Goal: Transaction & Acquisition: Obtain resource

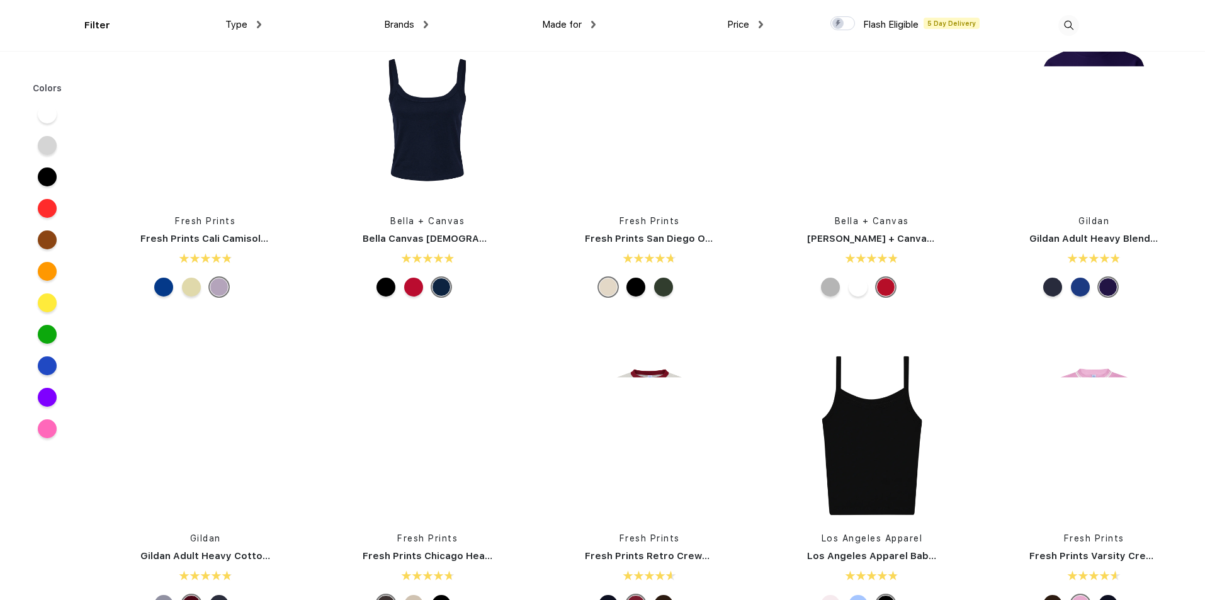
scroll to position [441, 0]
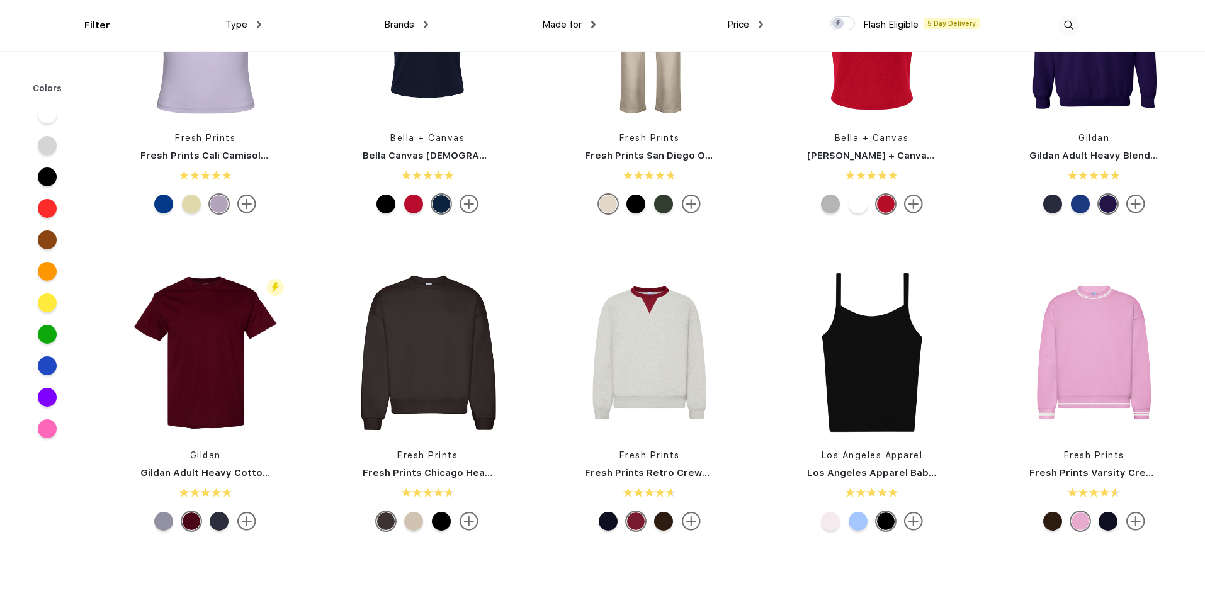
click at [412, 524] on div at bounding box center [413, 521] width 19 height 19
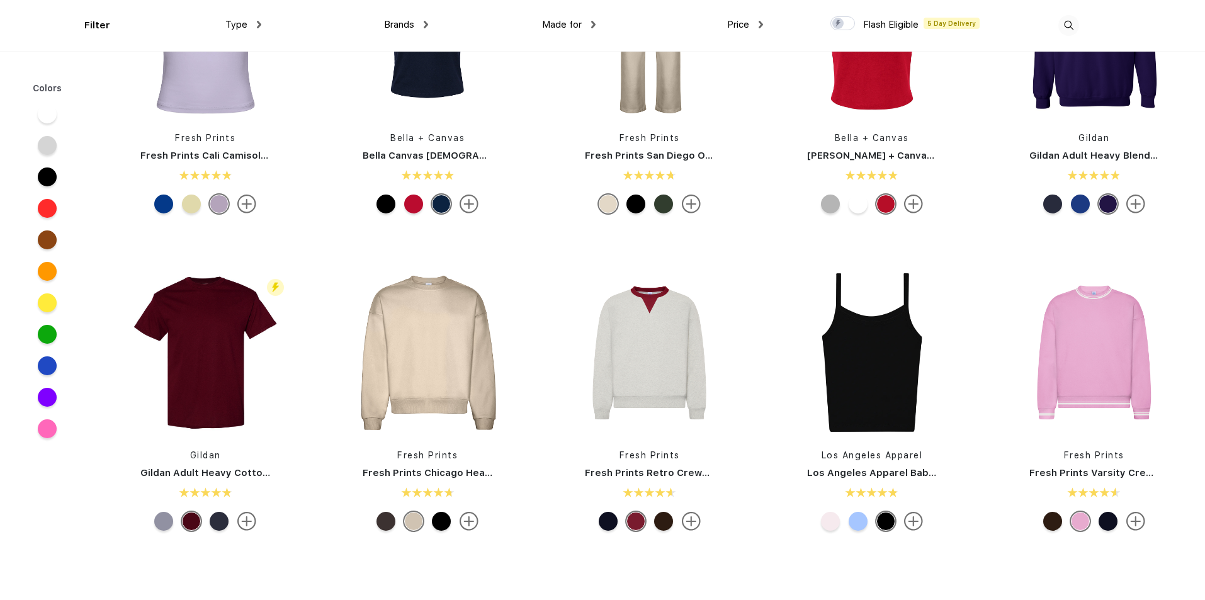
click at [439, 523] on div at bounding box center [441, 521] width 19 height 19
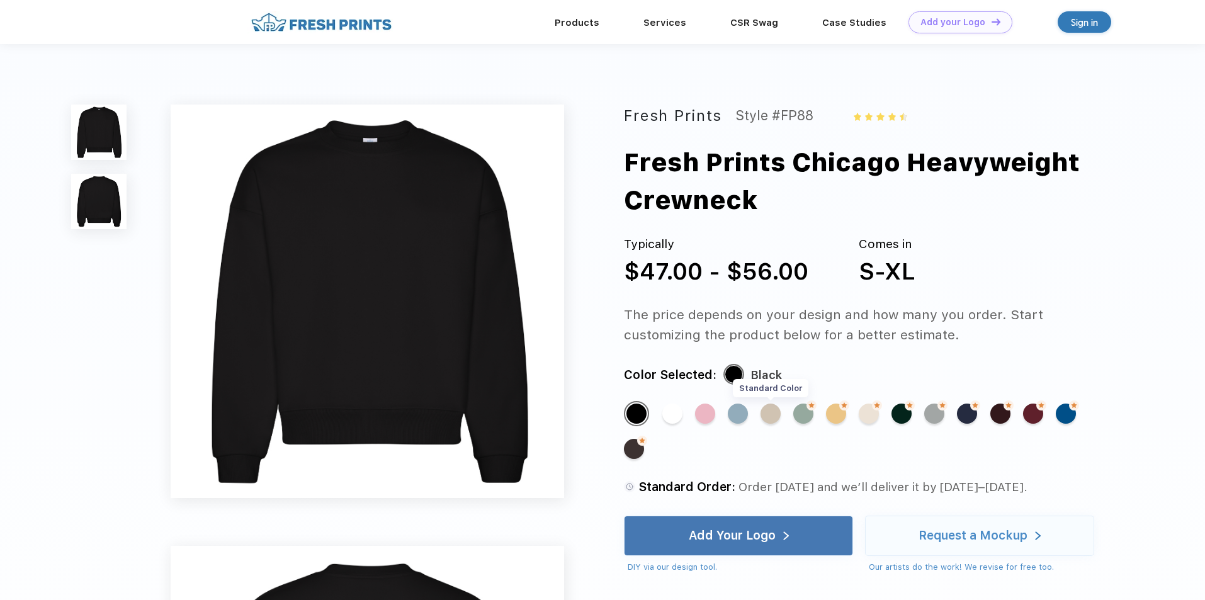
click at [776, 417] on div "Standard Color" at bounding box center [771, 414] width 20 height 20
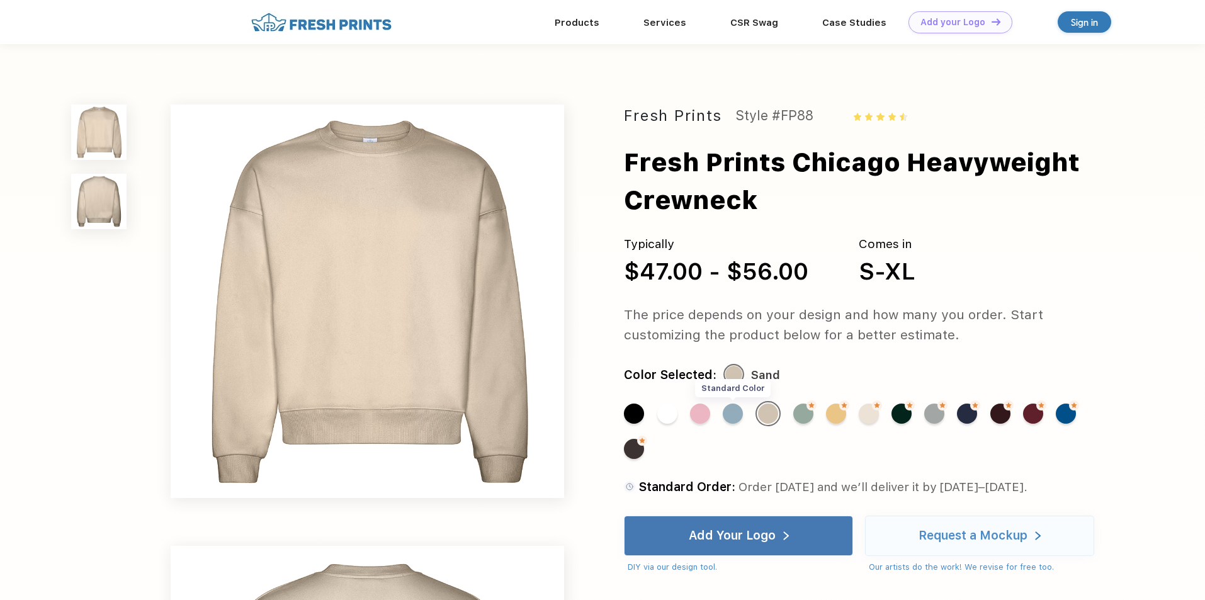
click at [738, 409] on div "Standard Color" at bounding box center [733, 414] width 20 height 20
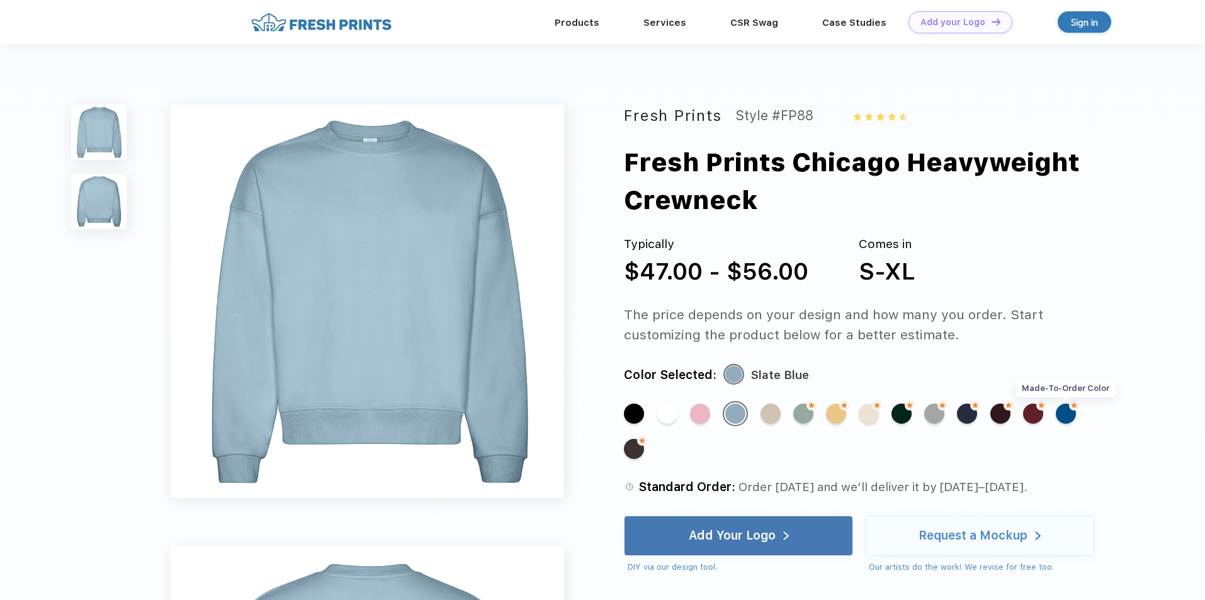
click at [1069, 416] on div "Made-to-Order Color" at bounding box center [1066, 414] width 20 height 20
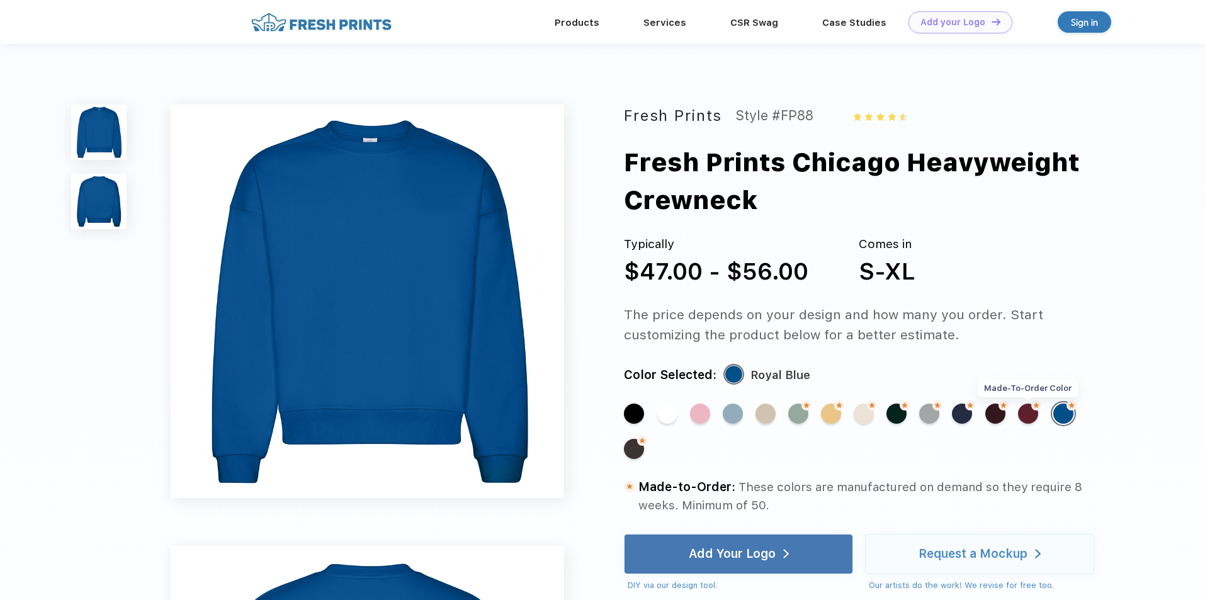
click at [1035, 419] on div "Made-to-Order Color" at bounding box center [1028, 414] width 20 height 20
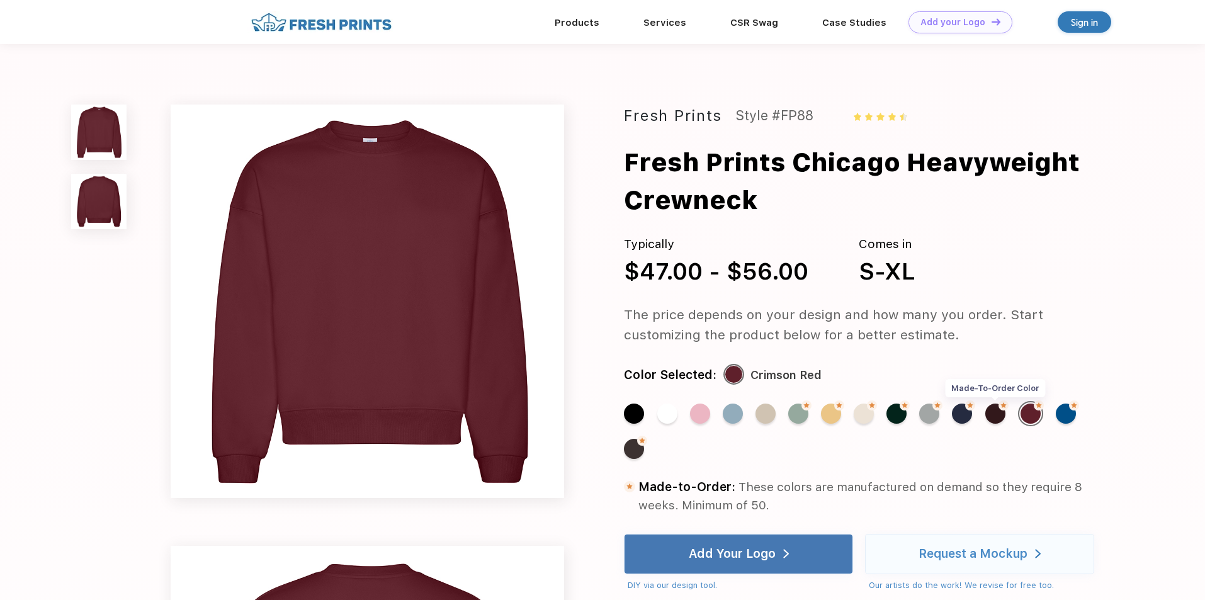
click at [999, 416] on div "Made-to-Order Color" at bounding box center [996, 414] width 20 height 20
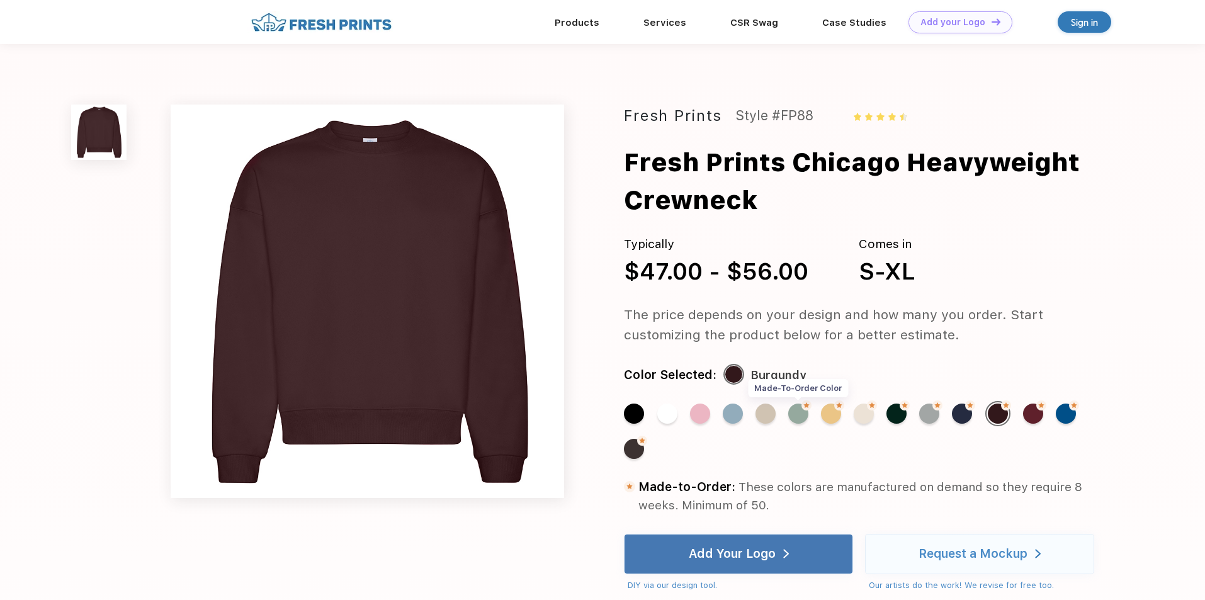
click at [793, 415] on div "Made-to-Order Color" at bounding box center [798, 414] width 20 height 20
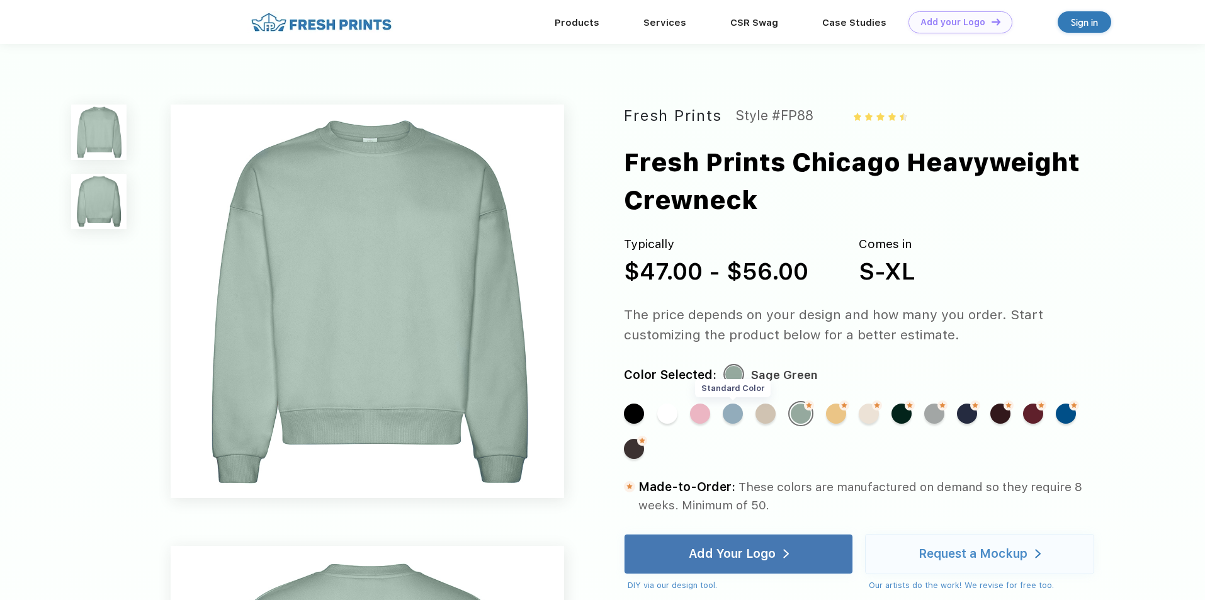
click at [728, 418] on div "Standard Color" at bounding box center [733, 414] width 20 height 20
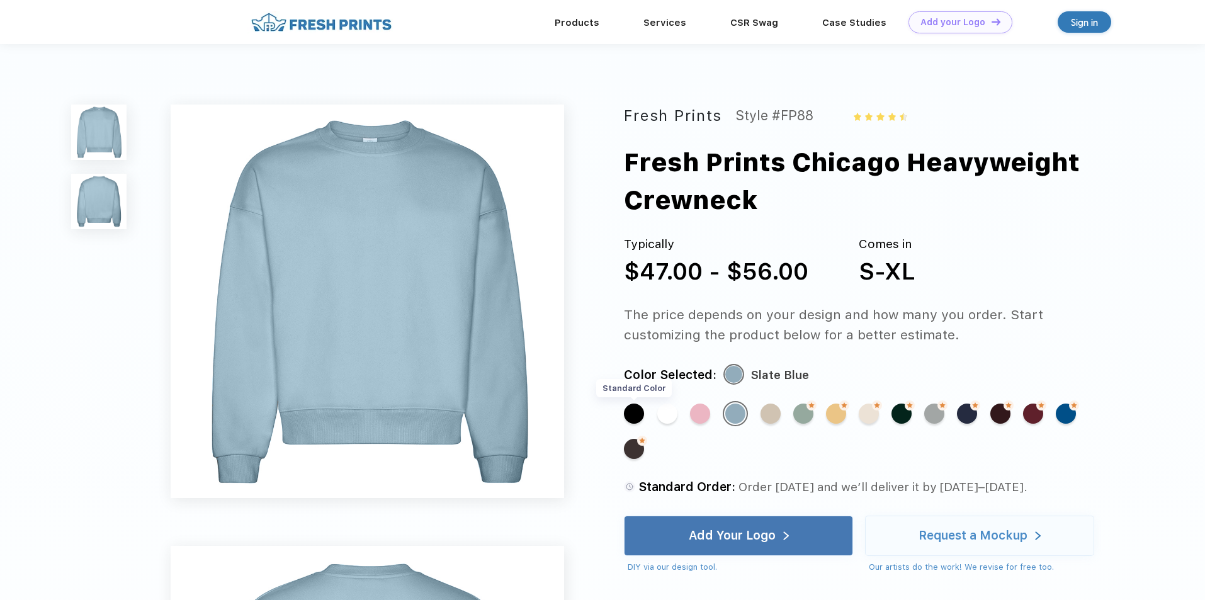
click at [644, 411] on div "Standard Color" at bounding box center [634, 414] width 20 height 20
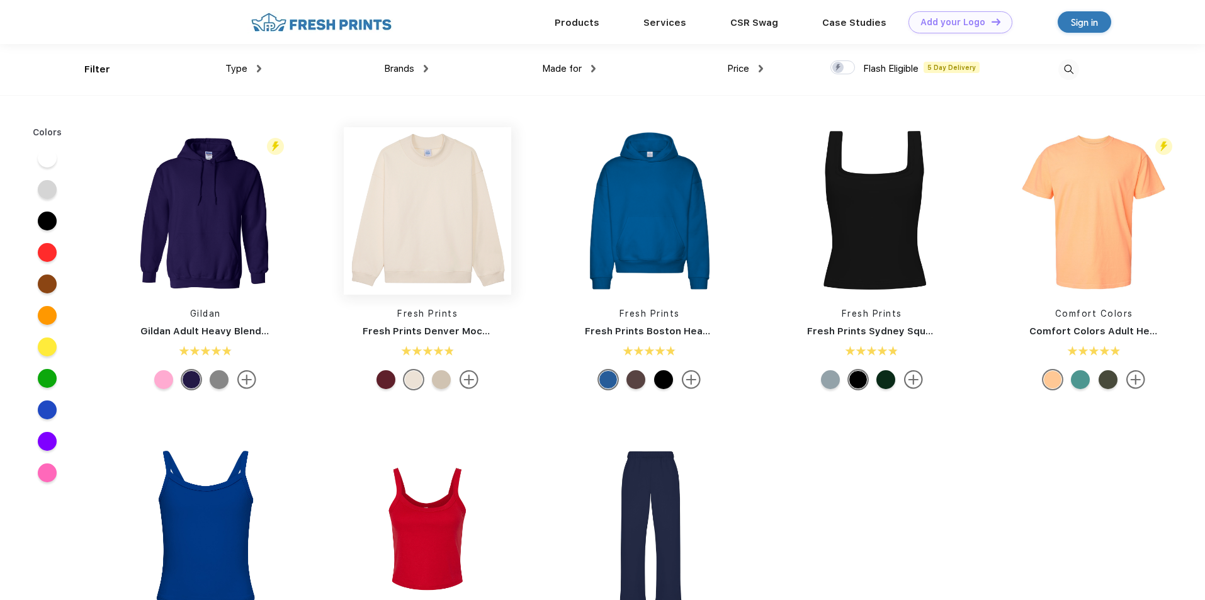
click at [419, 234] on img at bounding box center [428, 211] width 168 height 168
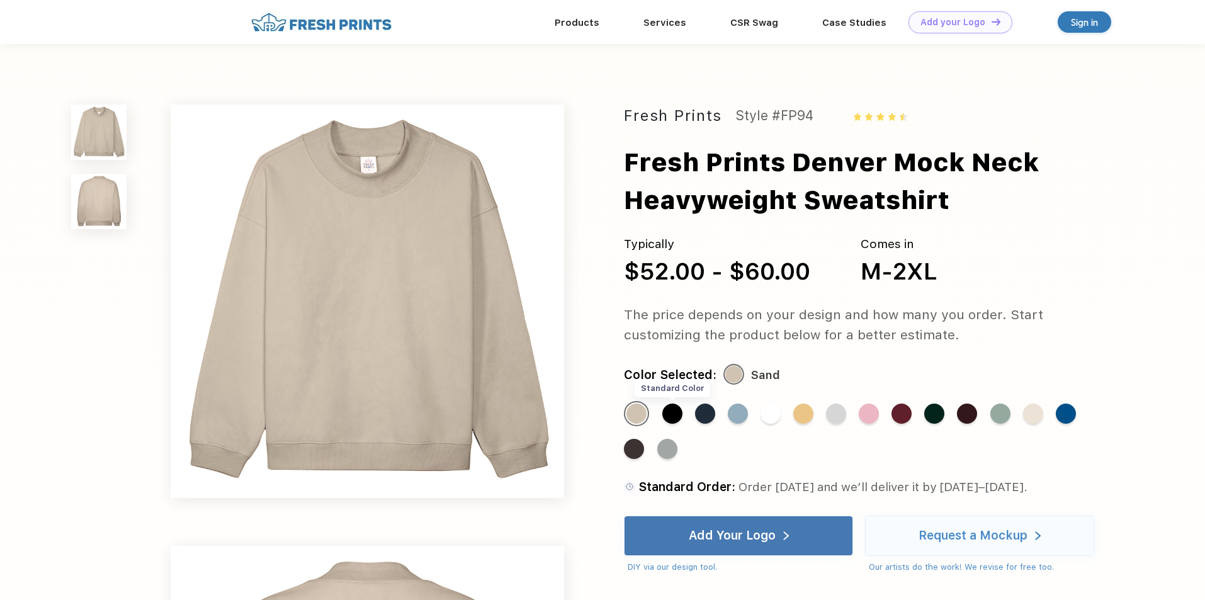
click at [664, 416] on div "Standard Color" at bounding box center [672, 414] width 20 height 20
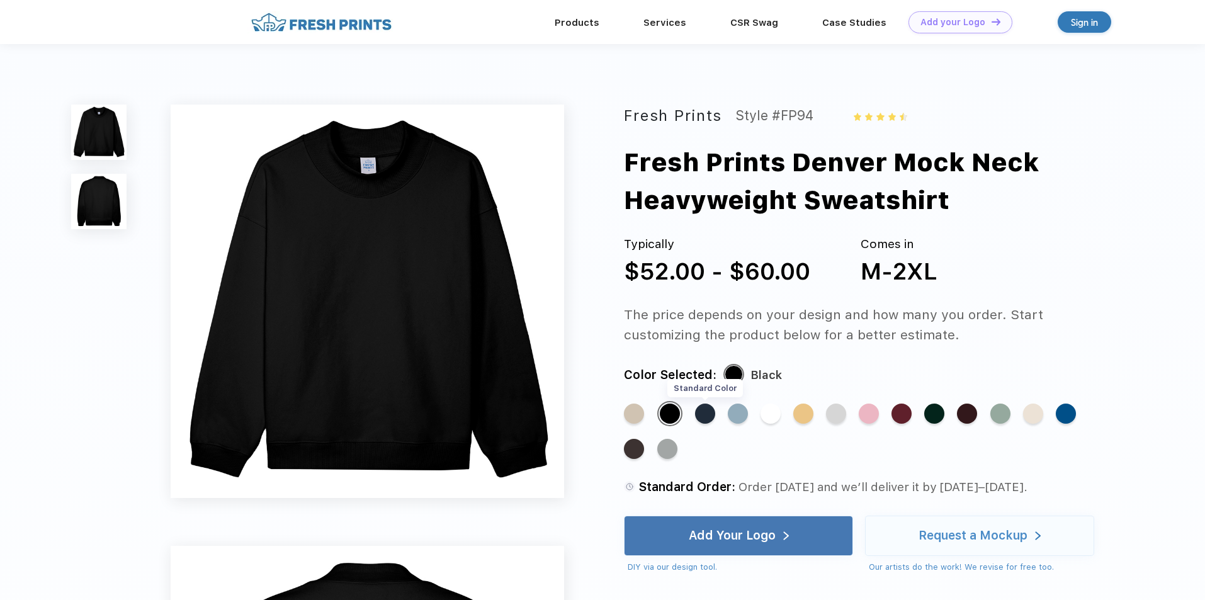
click at [700, 419] on div "Standard Color" at bounding box center [705, 414] width 20 height 20
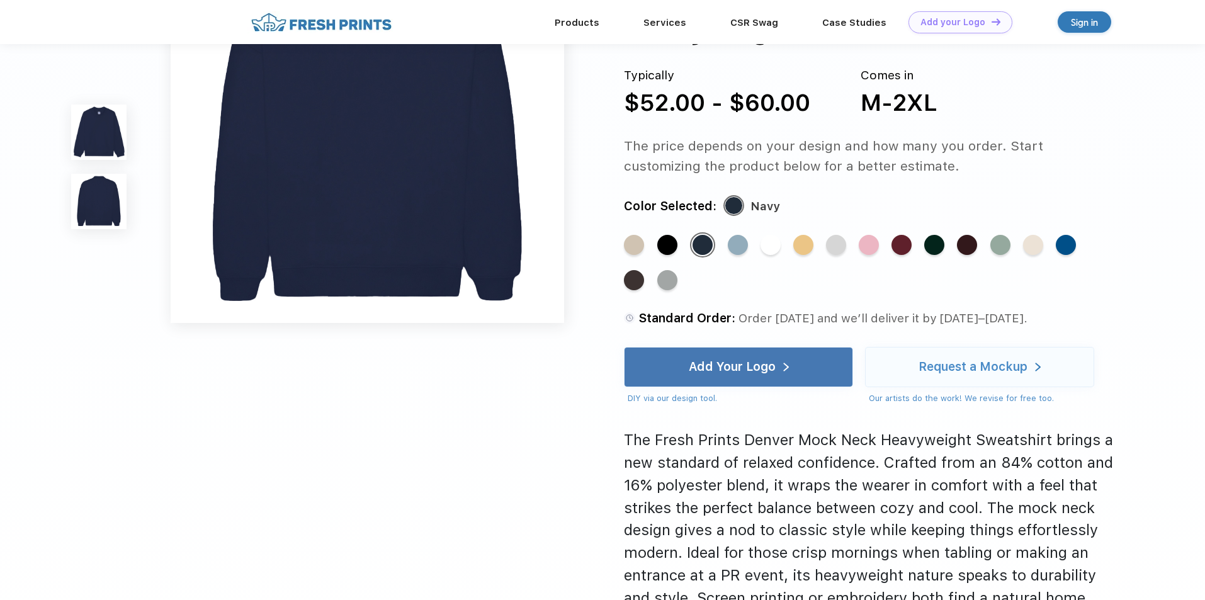
scroll to position [567, 0]
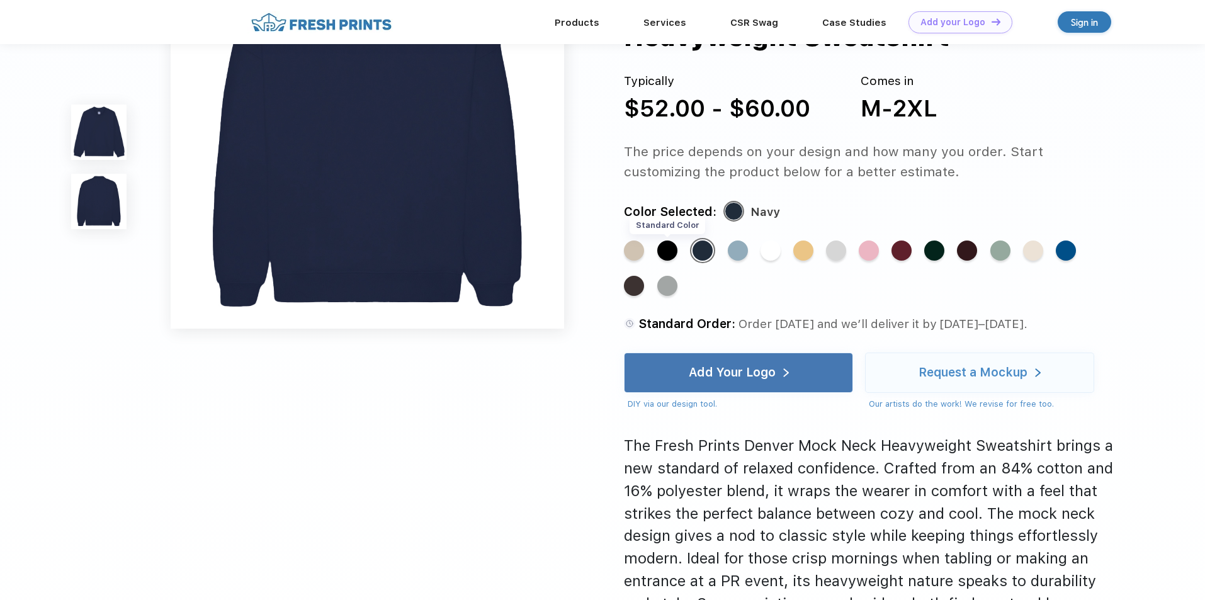
click at [671, 254] on div "Standard Color" at bounding box center [667, 251] width 20 height 20
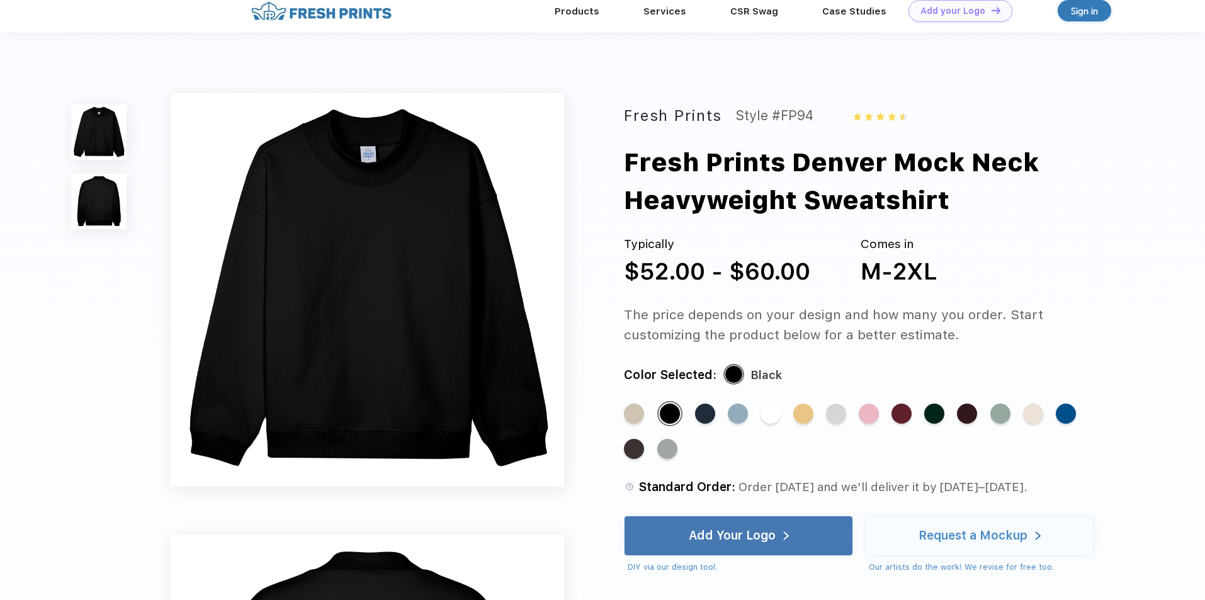
scroll to position [0, 0]
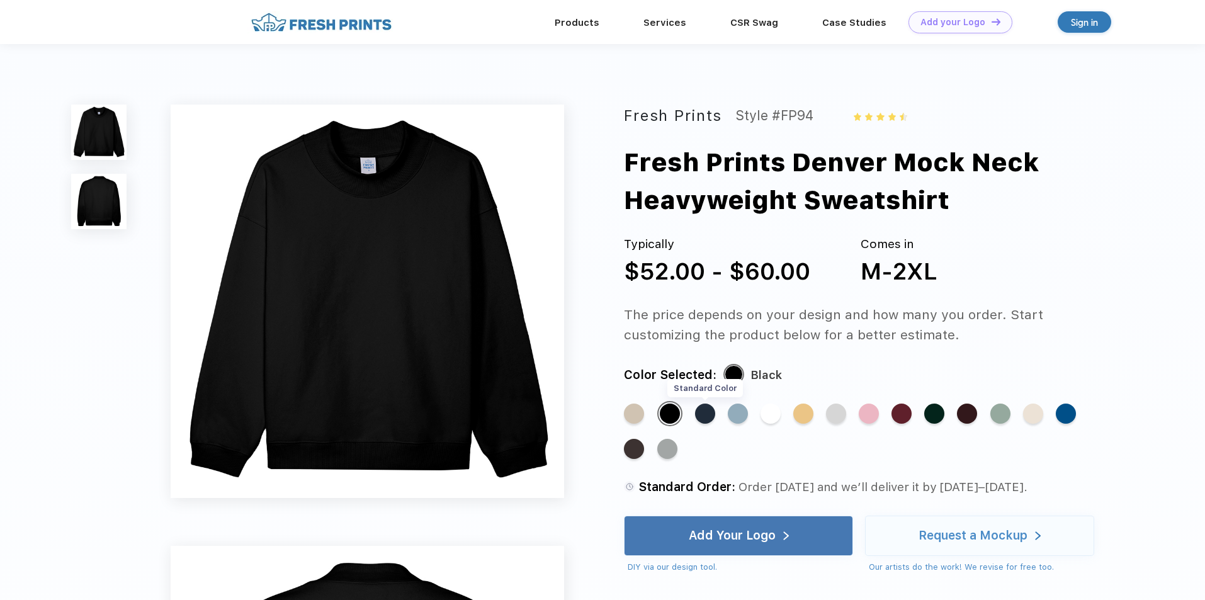
click at [715, 411] on div "Standard Color" at bounding box center [705, 414] width 20 height 20
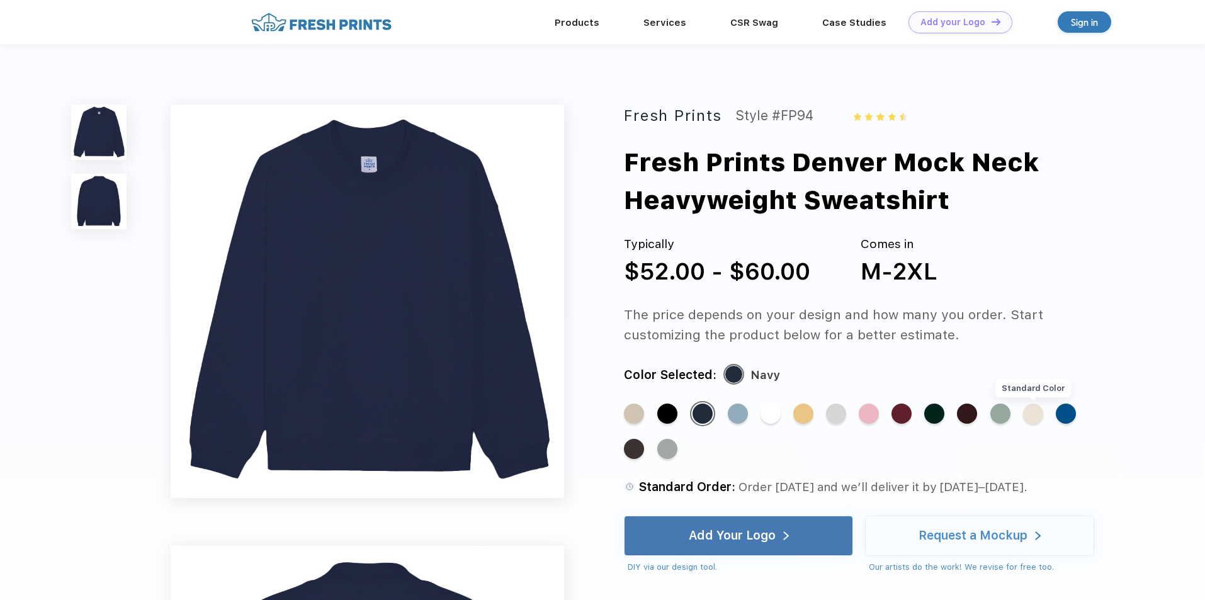
click at [1024, 417] on div "Standard Color" at bounding box center [1033, 414] width 20 height 20
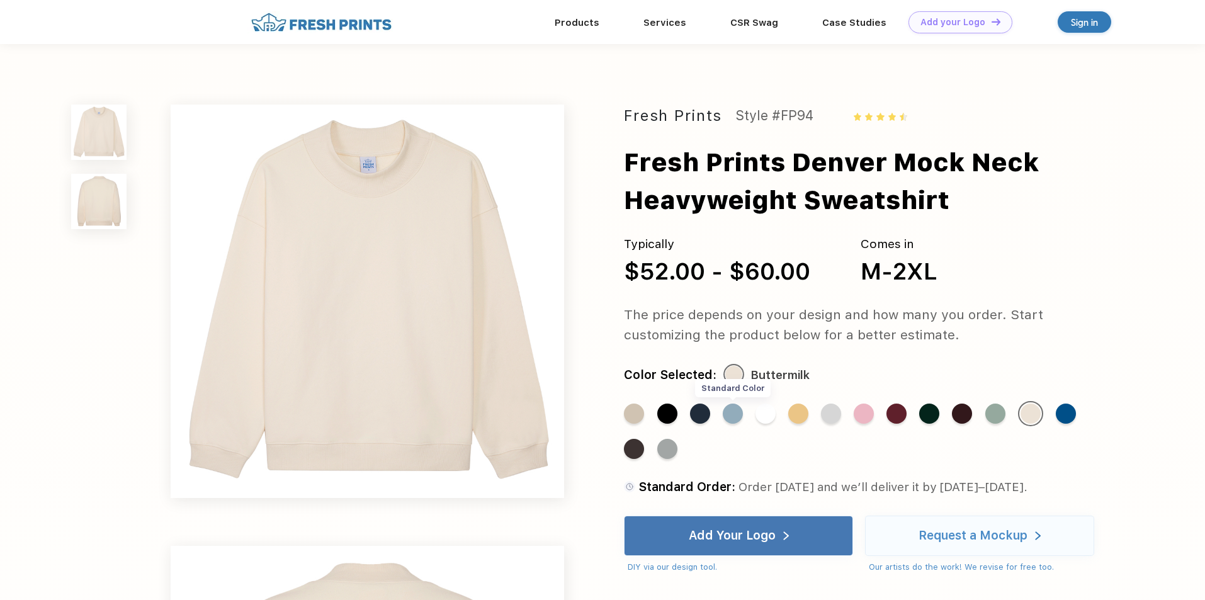
click at [732, 406] on div "Standard Color" at bounding box center [733, 414] width 20 height 20
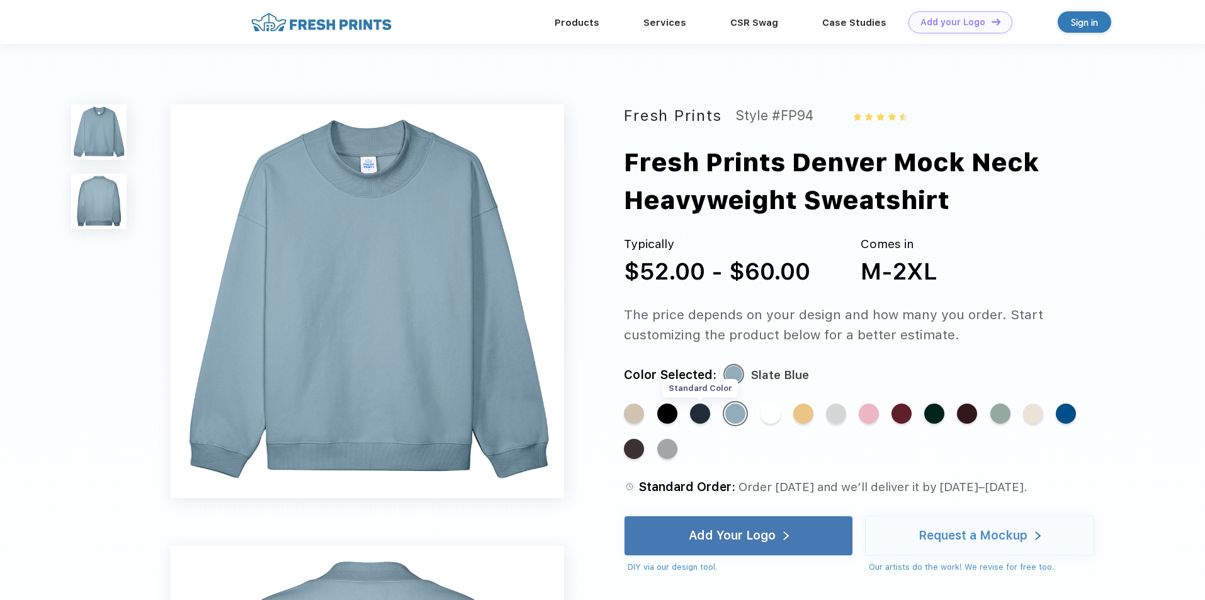
click at [702, 409] on div "Standard Color" at bounding box center [700, 414] width 20 height 20
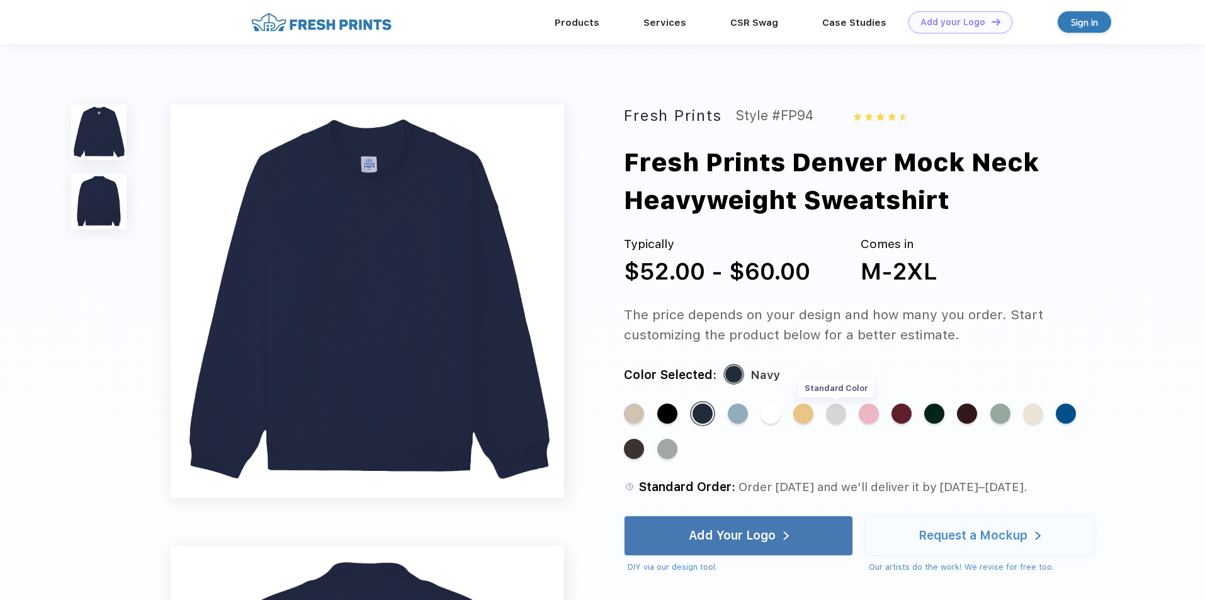
click at [831, 420] on div "Standard Color" at bounding box center [836, 414] width 20 height 20
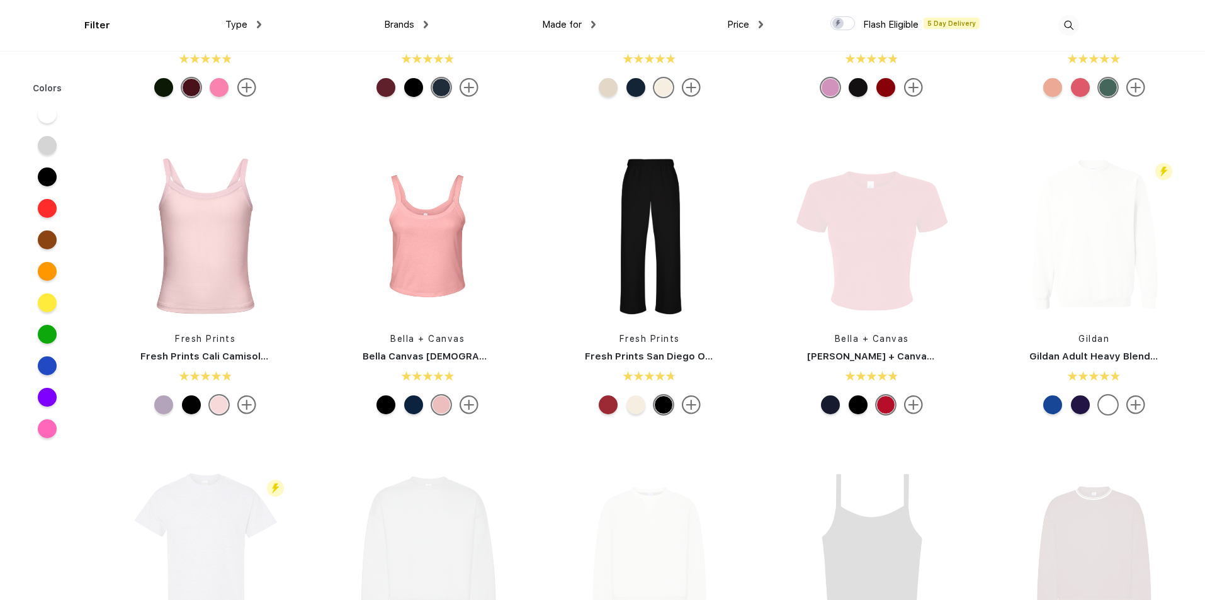
scroll to position [252, 0]
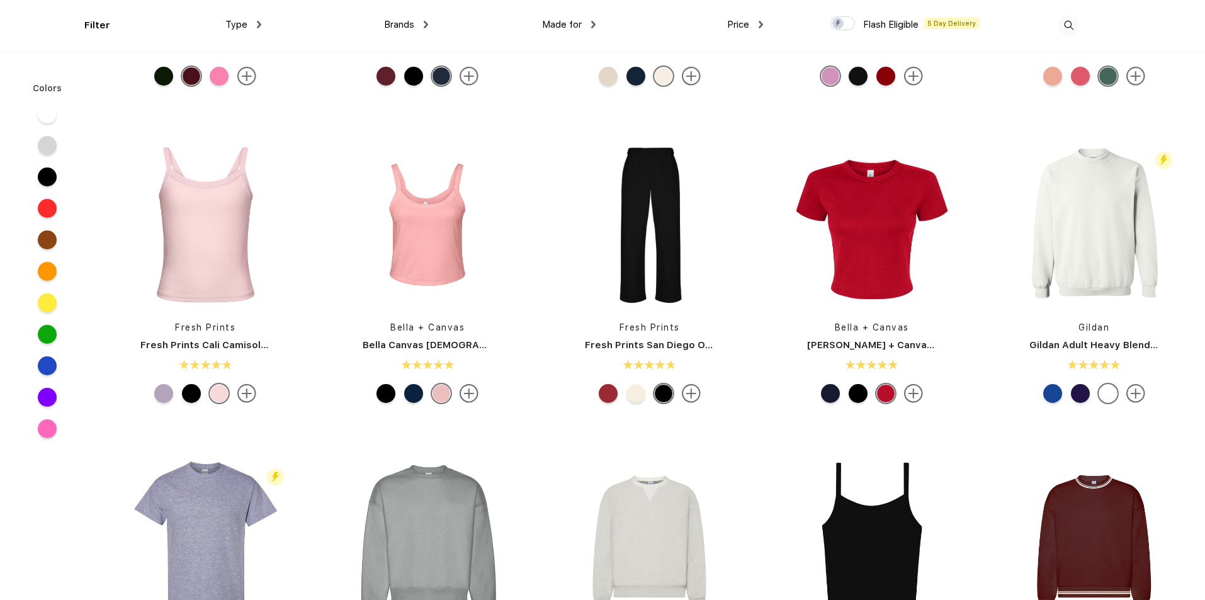
click at [1130, 393] on img at bounding box center [1136, 393] width 19 height 19
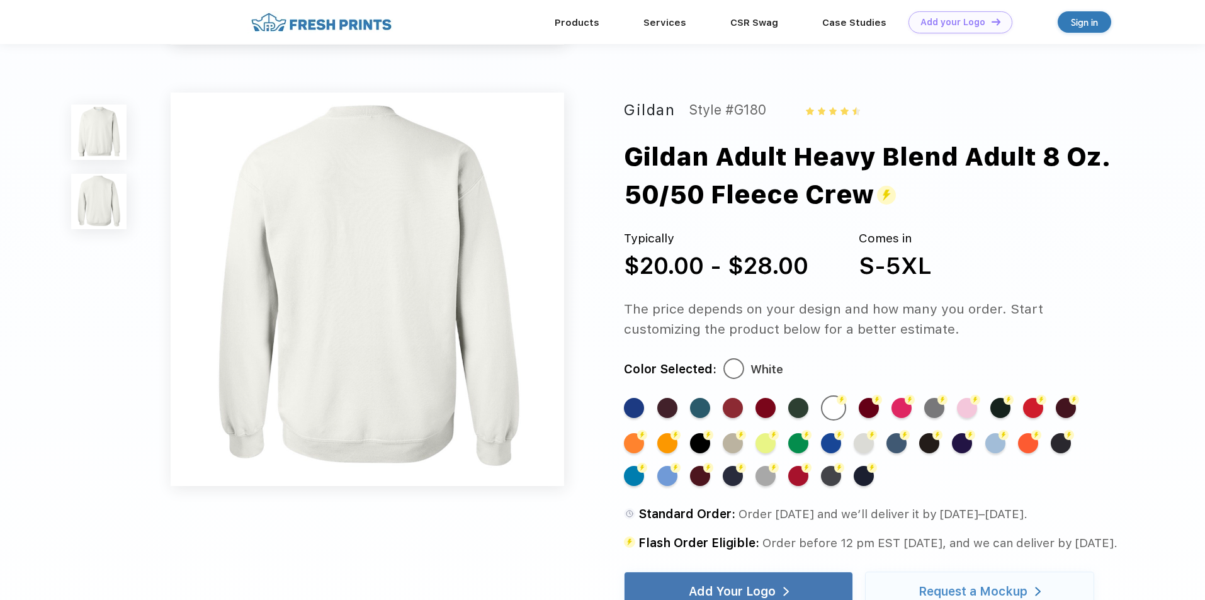
scroll to position [378, 0]
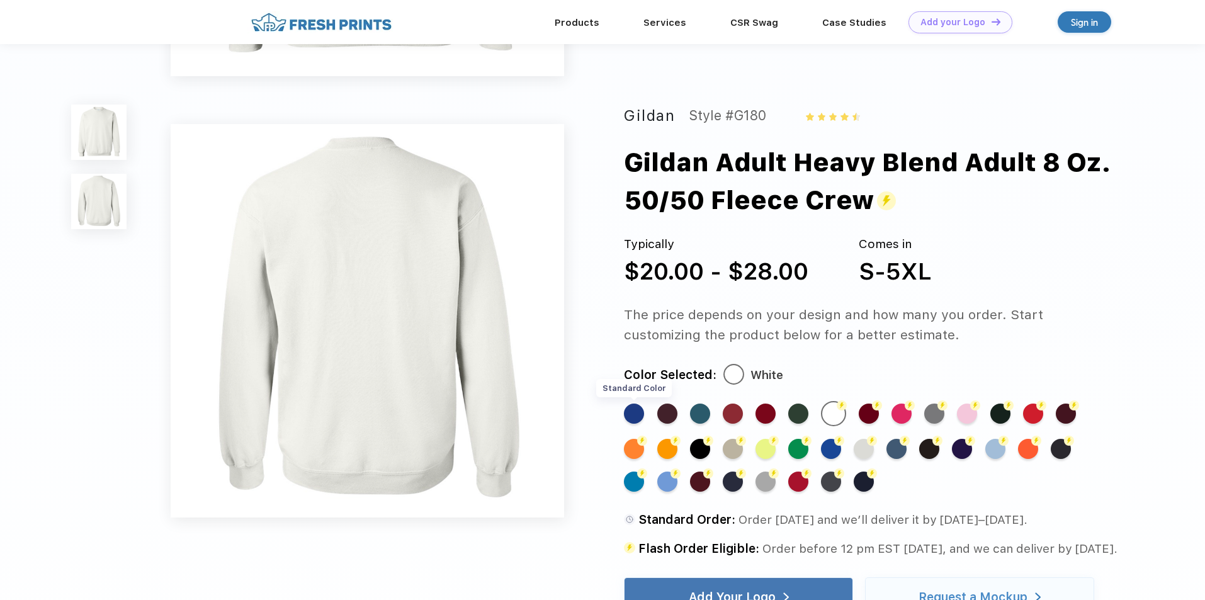
click at [640, 406] on div "Standard Color" at bounding box center [634, 414] width 20 height 20
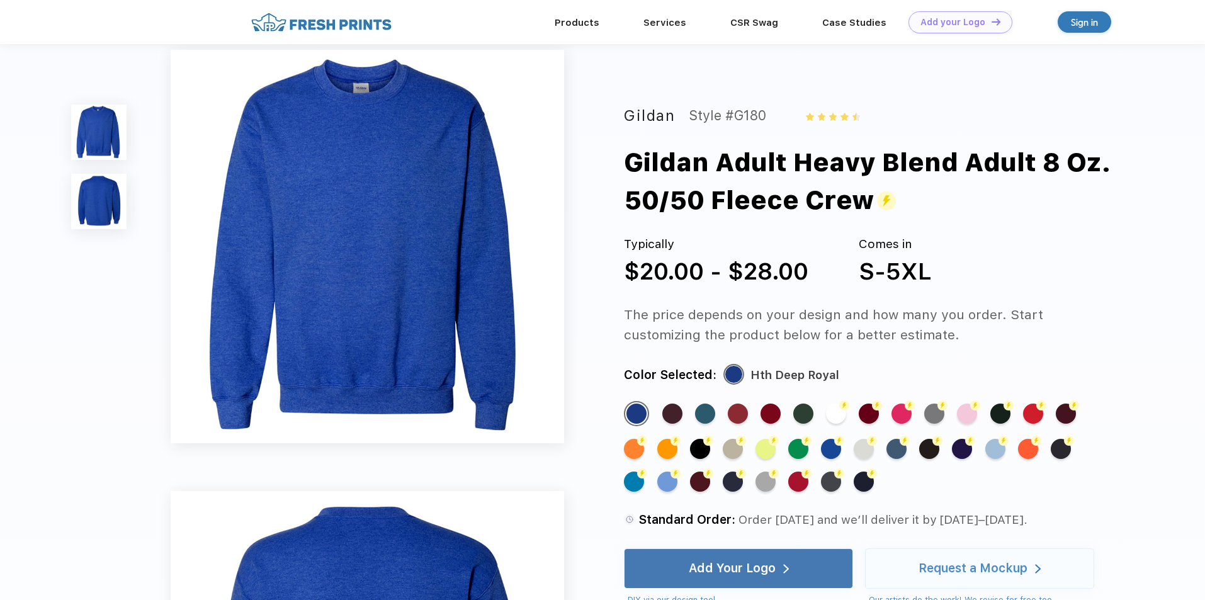
scroll to position [0, 0]
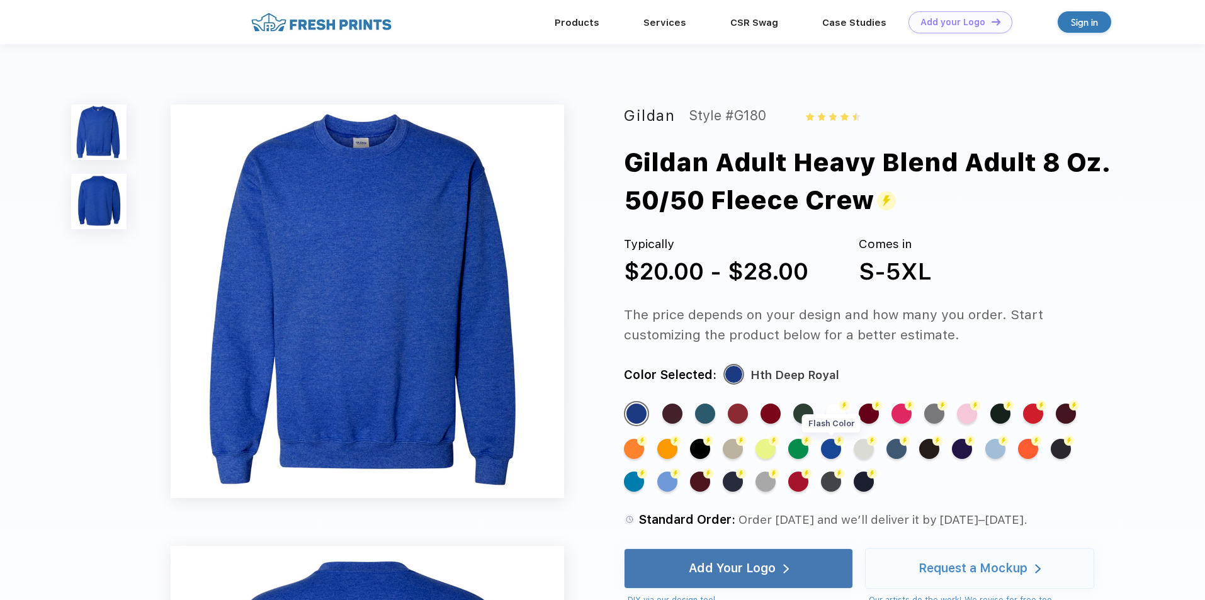
click at [834, 453] on div "Flash Color" at bounding box center [831, 449] width 20 height 20
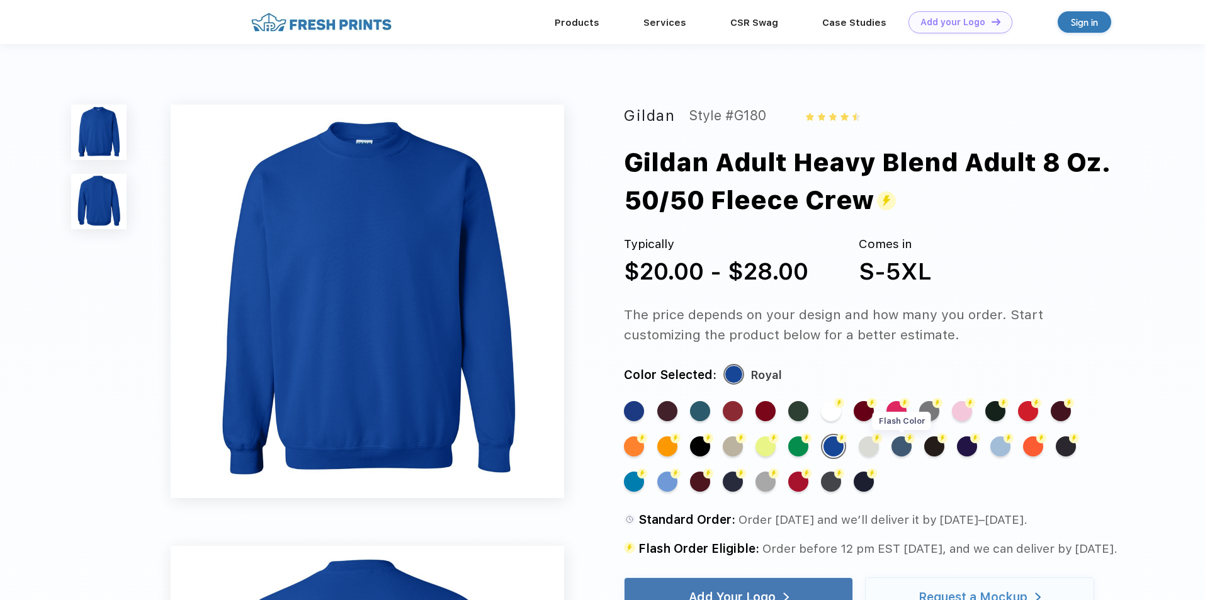
click at [908, 455] on div "Flash Color" at bounding box center [902, 446] width 20 height 20
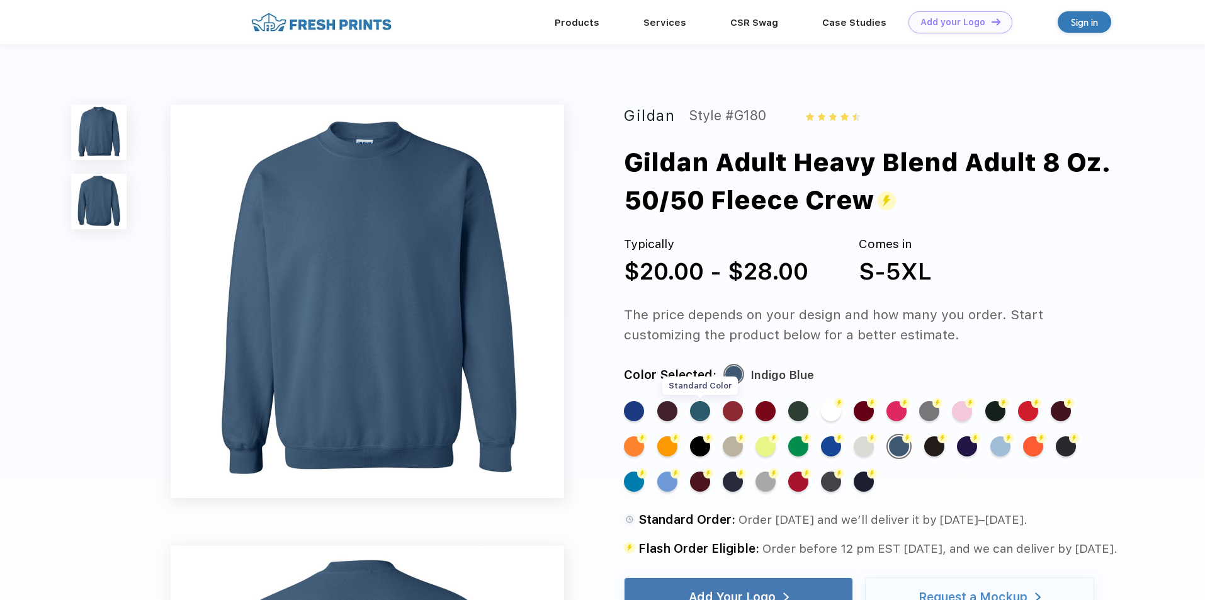
click at [694, 412] on div "Standard Color" at bounding box center [700, 411] width 20 height 20
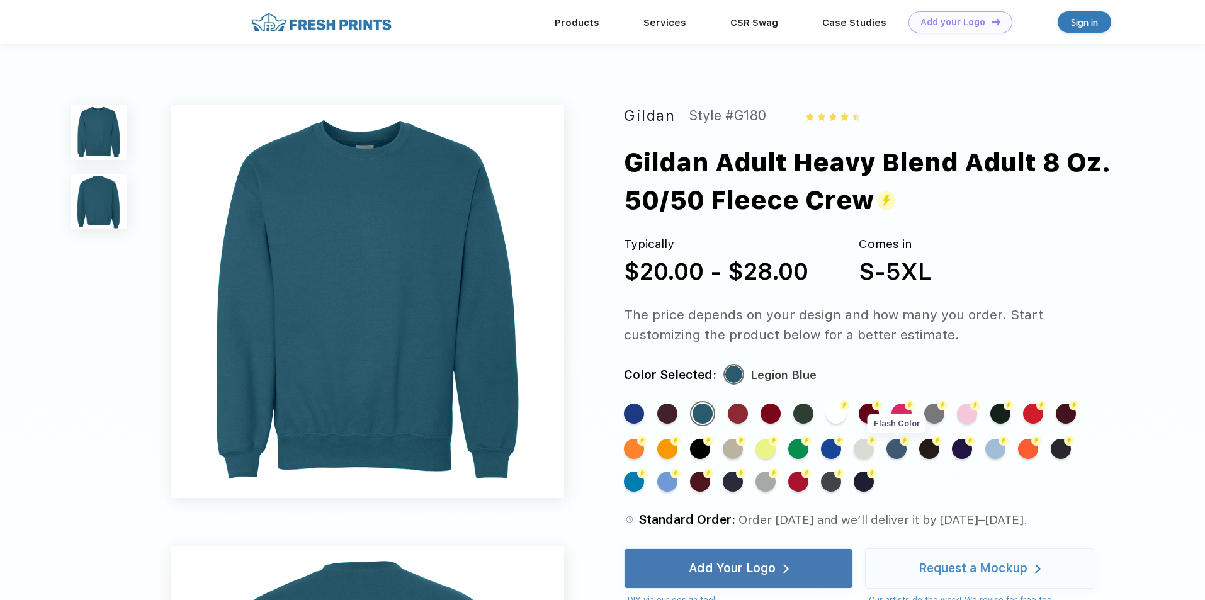
click at [894, 455] on div "Flash Color" at bounding box center [897, 449] width 20 height 20
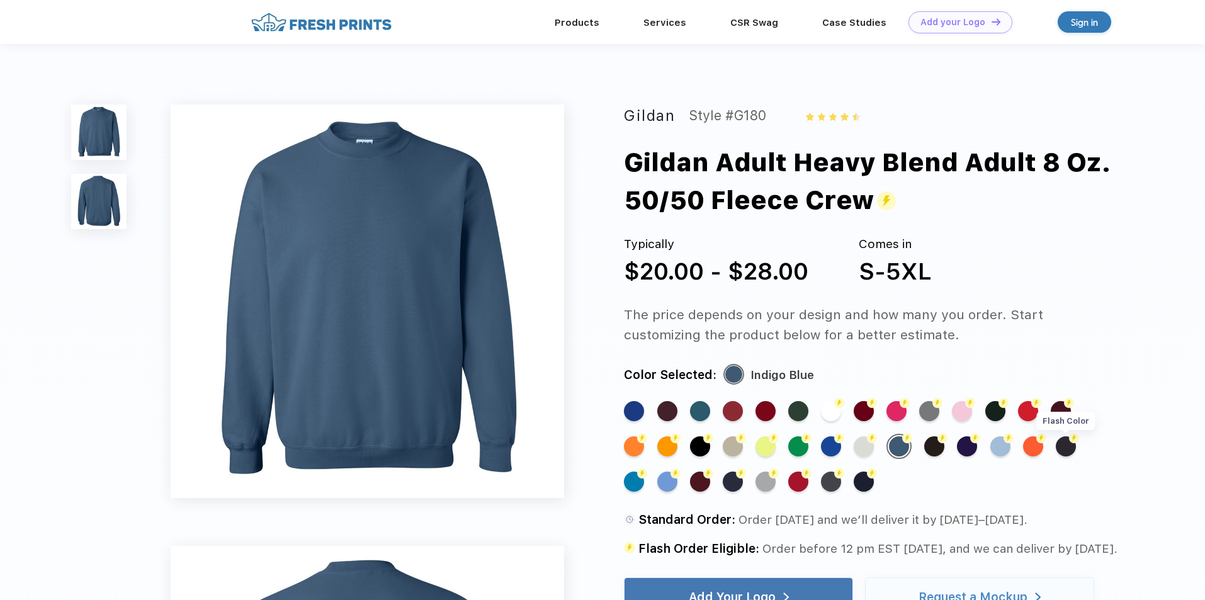
click at [1070, 452] on div "Flash Color" at bounding box center [1066, 446] width 20 height 20
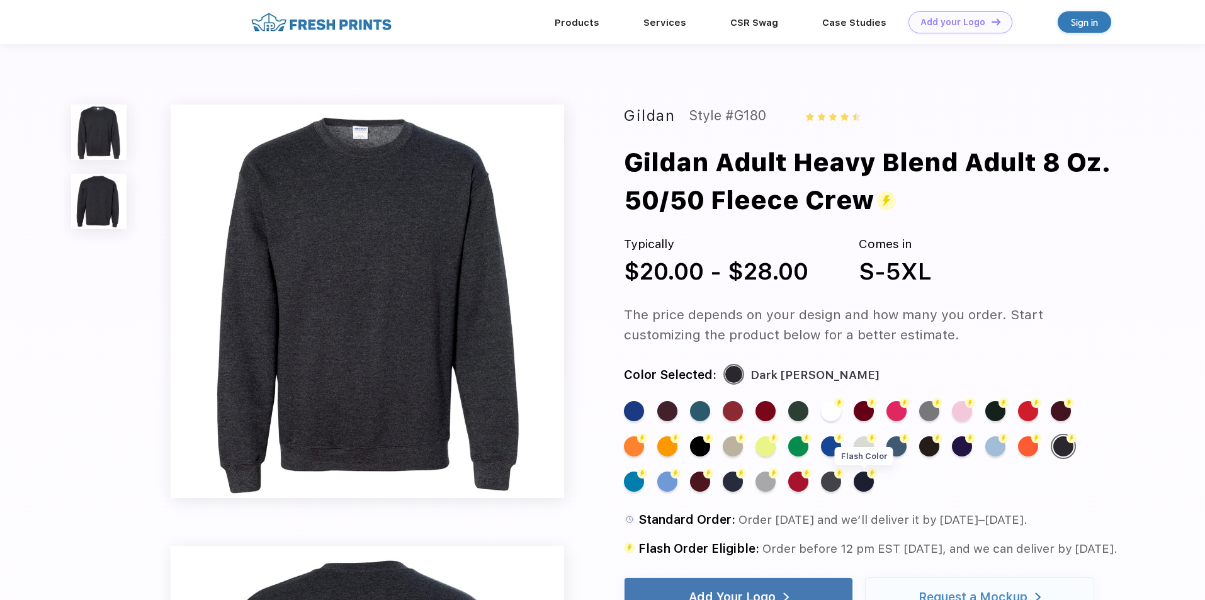
click at [867, 487] on div "Flash Color" at bounding box center [864, 482] width 20 height 20
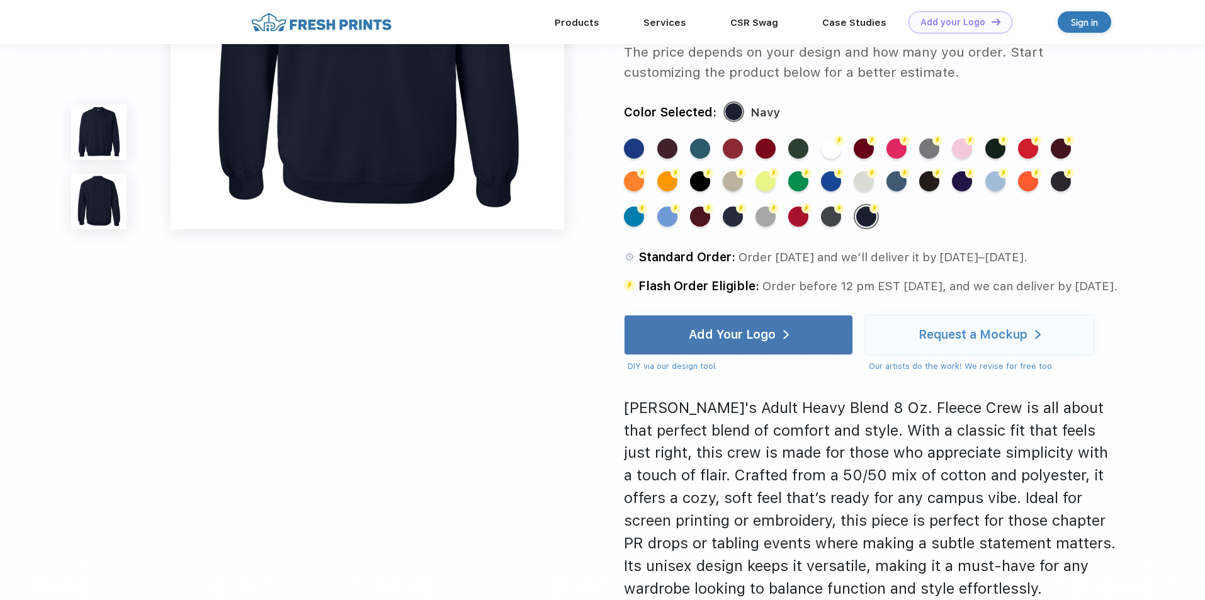
scroll to position [693, 0]
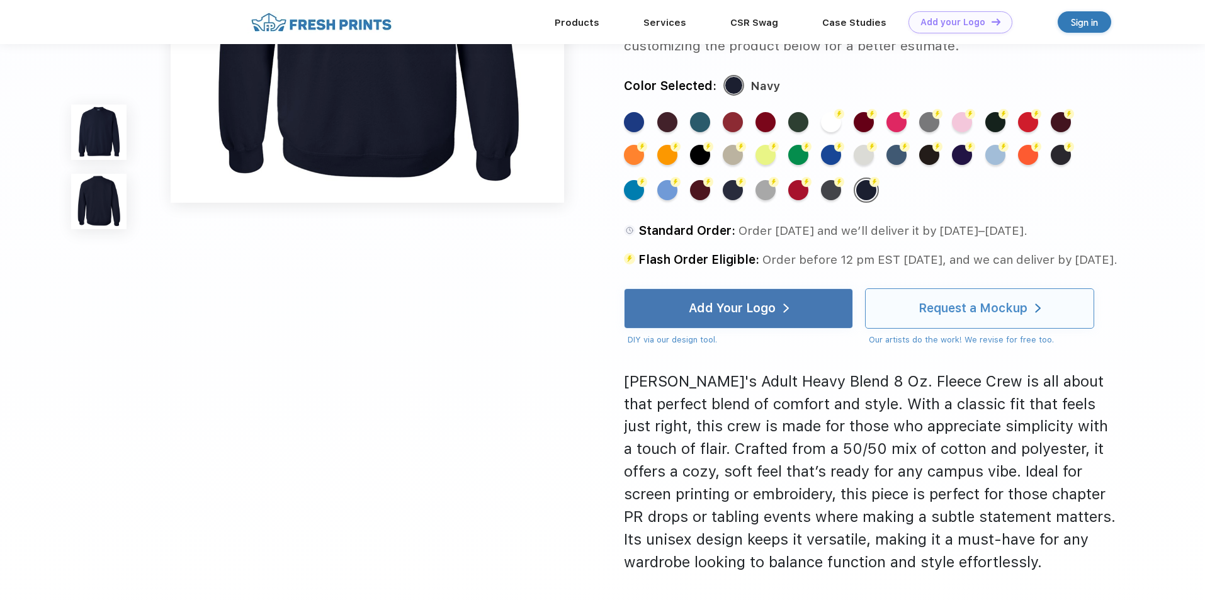
click at [949, 309] on div "Request a Mockup" at bounding box center [973, 308] width 109 height 13
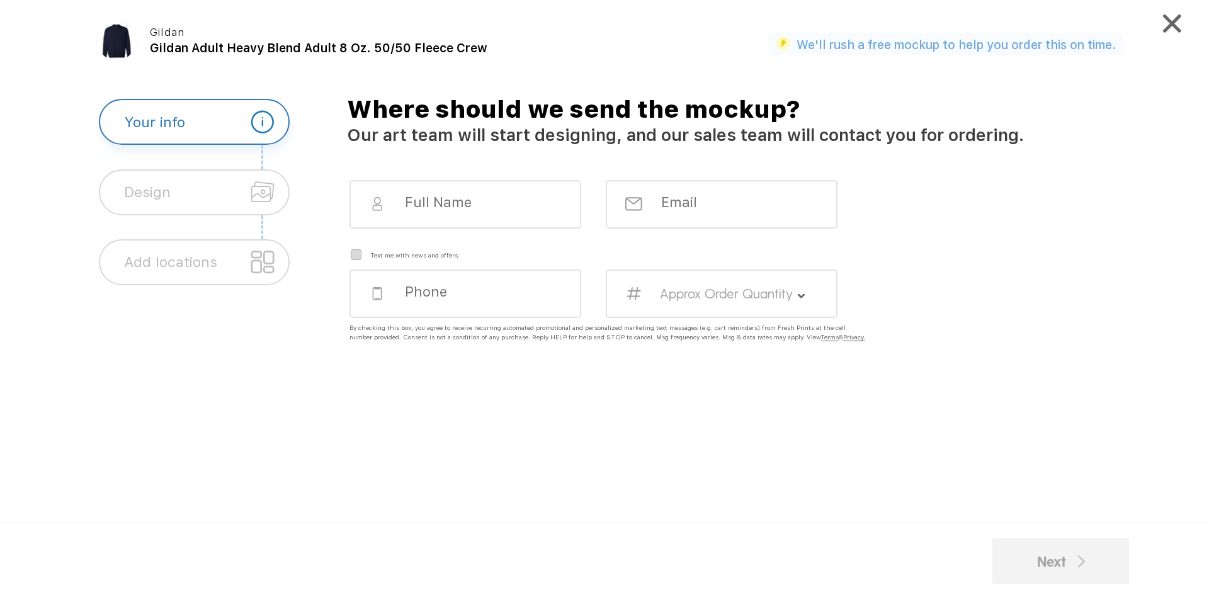
click at [491, 220] on div at bounding box center [466, 204] width 232 height 48
click at [475, 197] on input at bounding box center [476, 201] width 144 height 17
type input "Tia Bloom"
click at [684, 196] on input "email" at bounding box center [732, 201] width 144 height 17
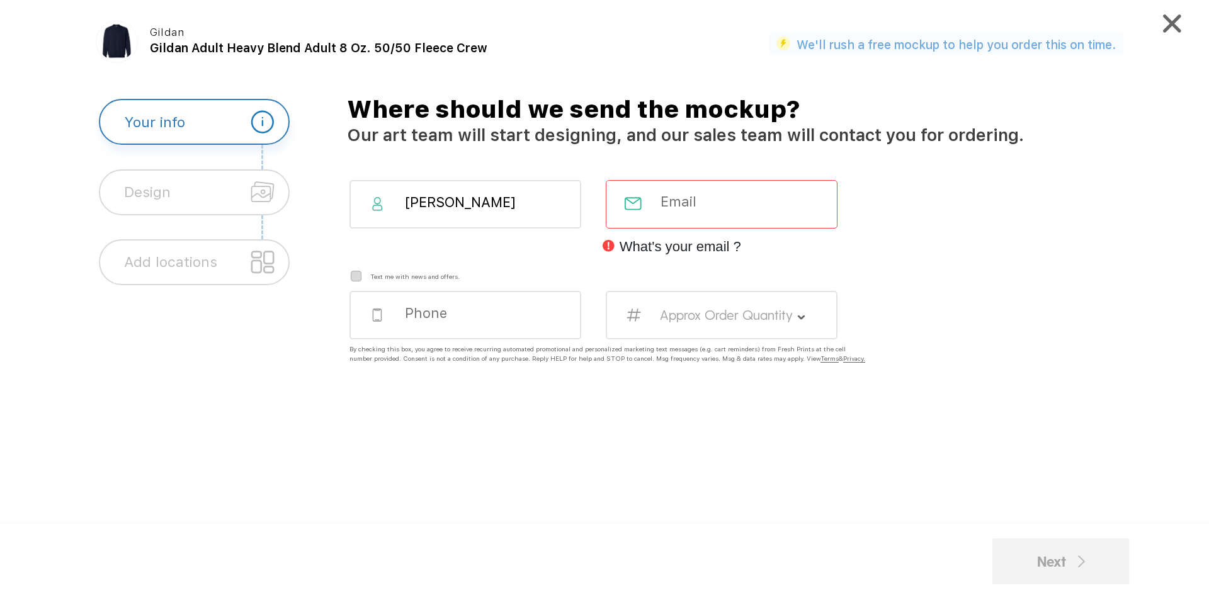
type input "smiles@warrdental.com"
type input "8013555385"
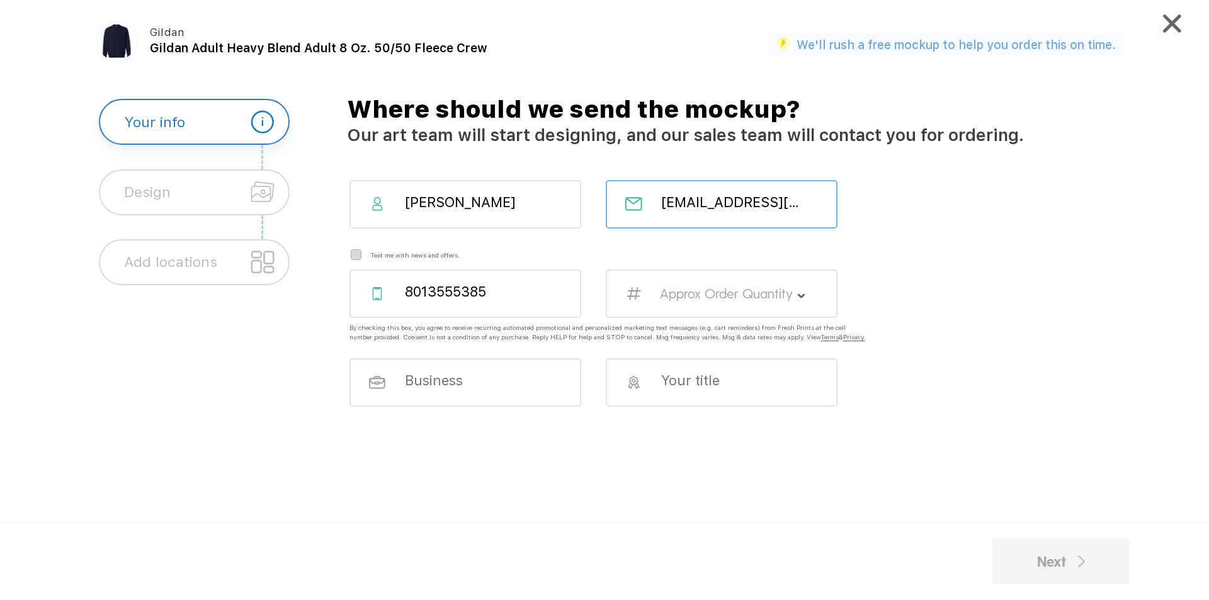
click at [677, 278] on div "Approx Order Quantity" at bounding box center [722, 294] width 232 height 48
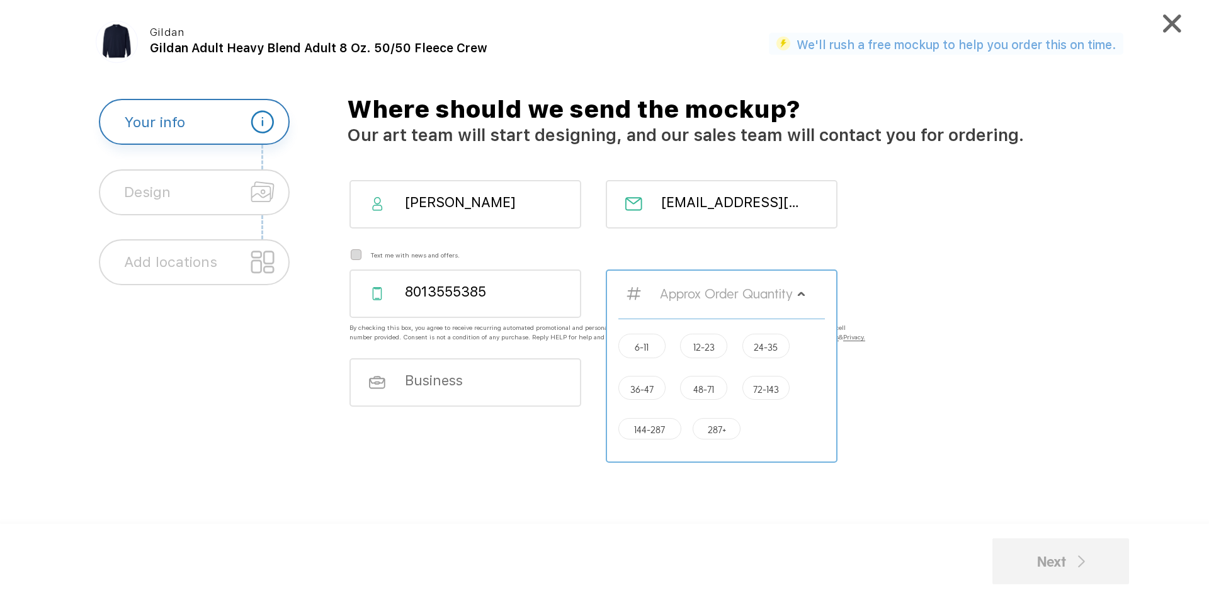
click at [1173, 30] on img at bounding box center [1172, 23] width 18 height 18
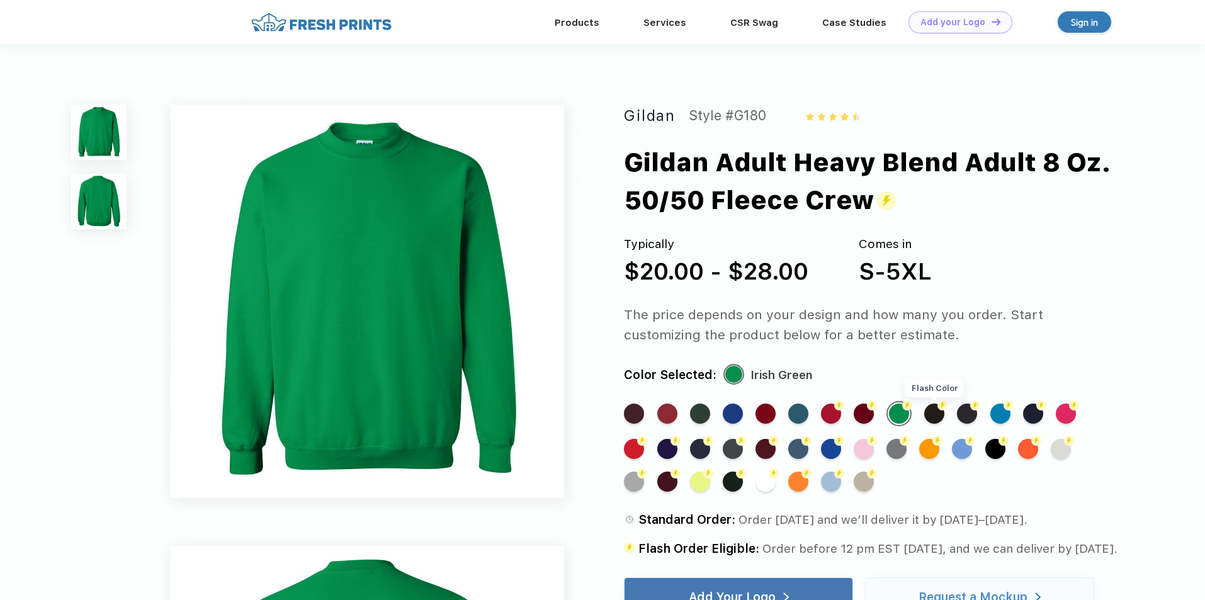
click at [937, 412] on div "Flash Color" at bounding box center [934, 414] width 20 height 20
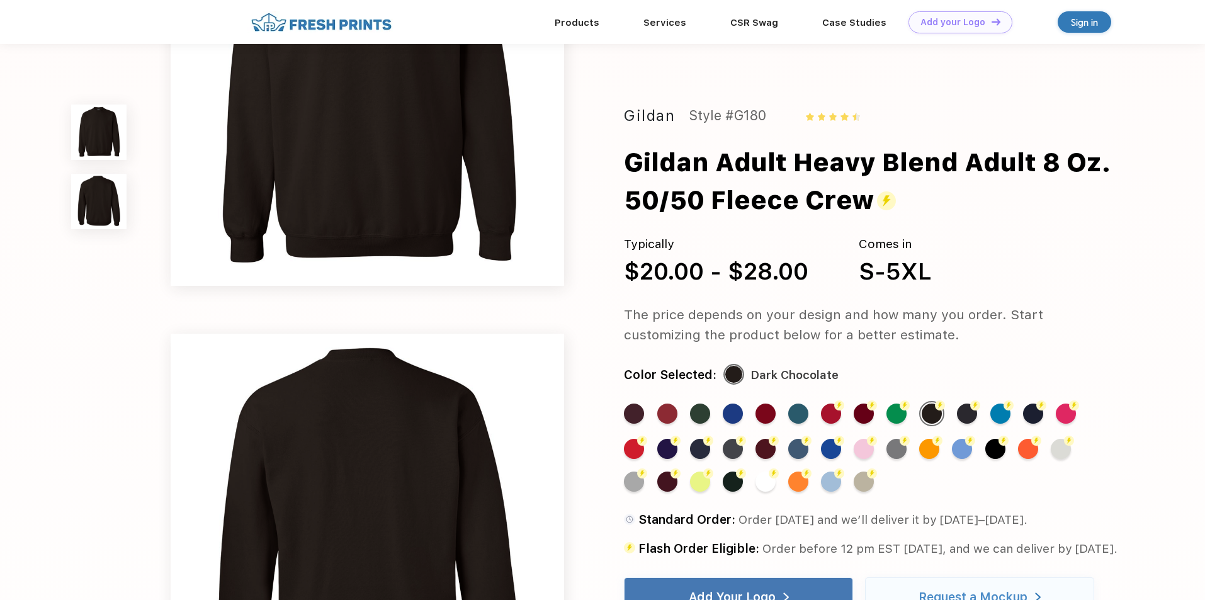
scroll to position [126, 0]
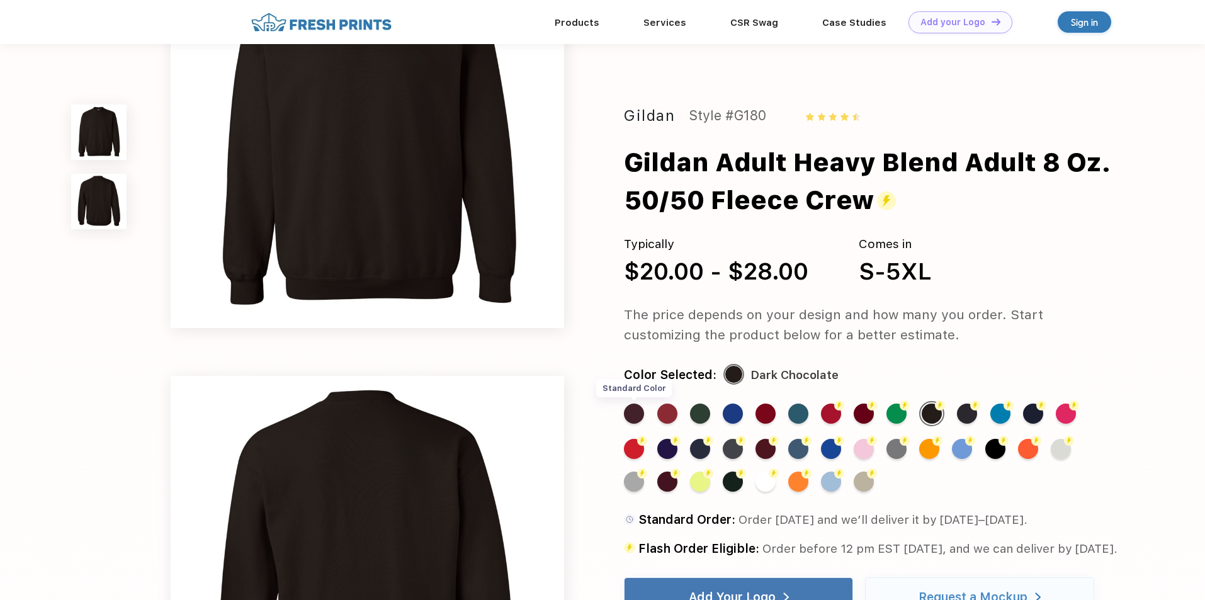
click at [636, 420] on div "Standard Color" at bounding box center [634, 414] width 20 height 20
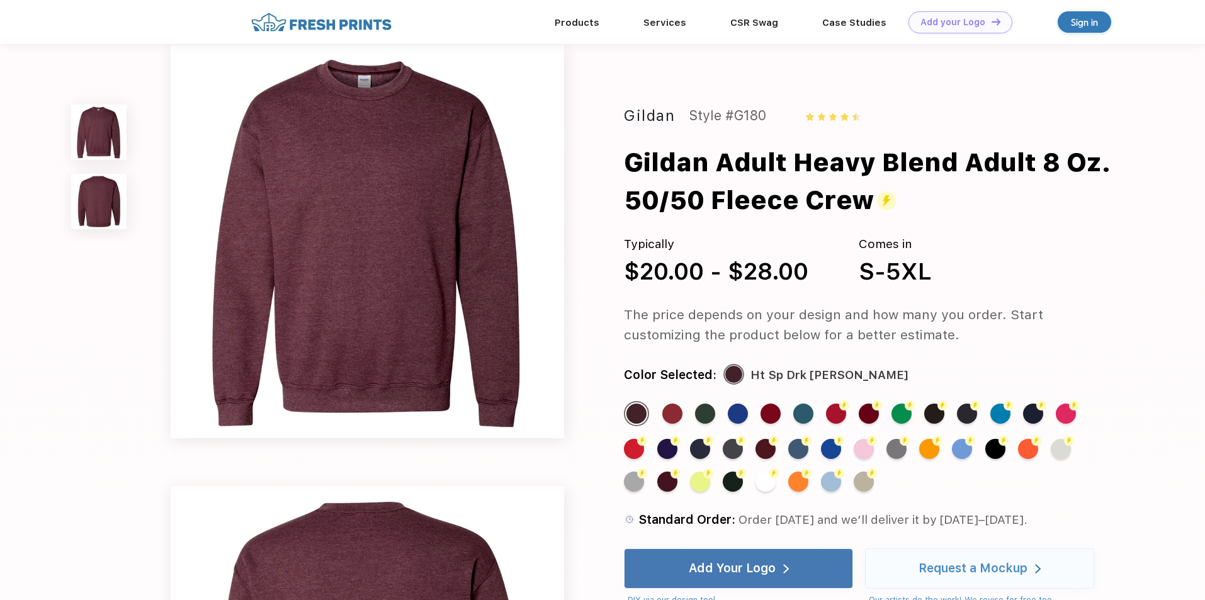
scroll to position [0, 0]
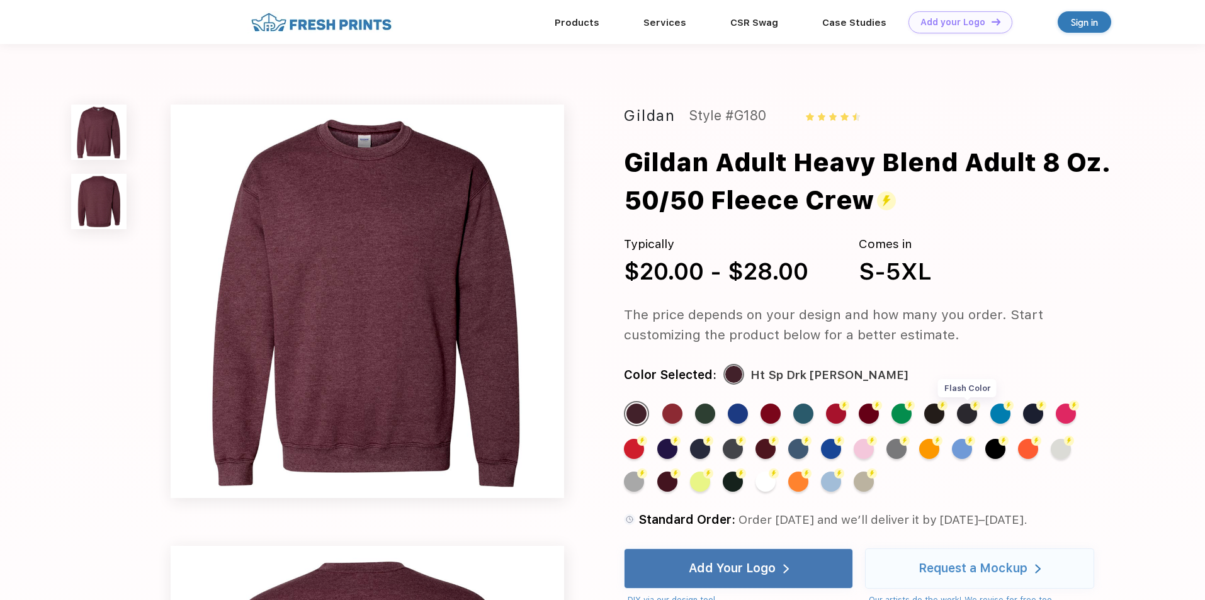
click at [962, 415] on div "Flash Color" at bounding box center [967, 414] width 20 height 20
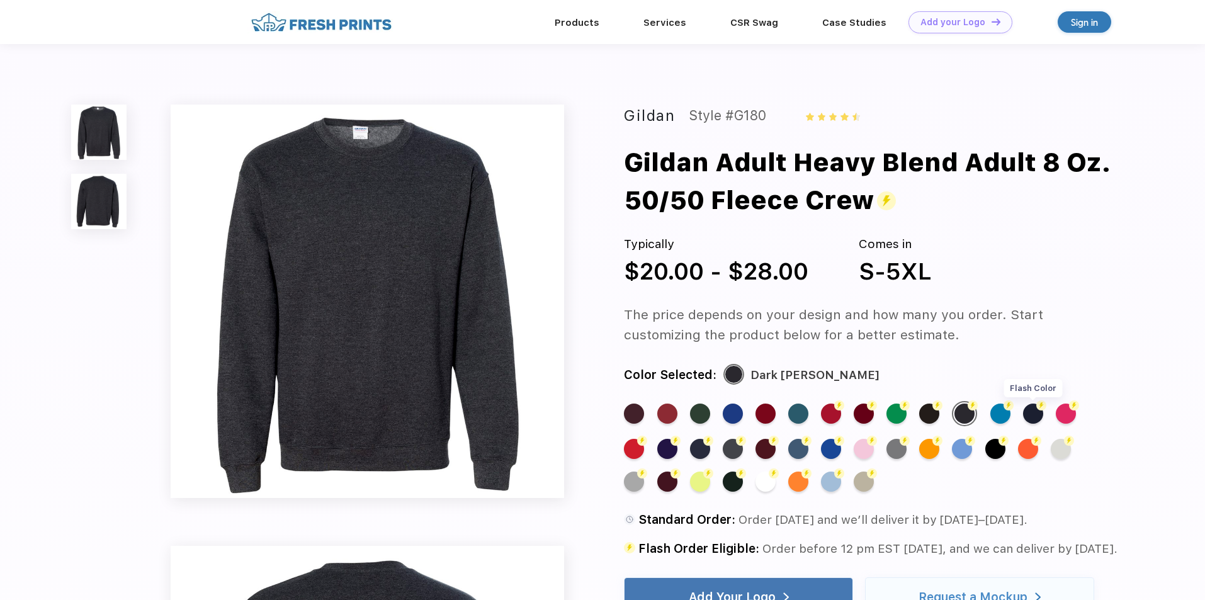
click at [1030, 415] on div "Flash Color" at bounding box center [1033, 414] width 20 height 20
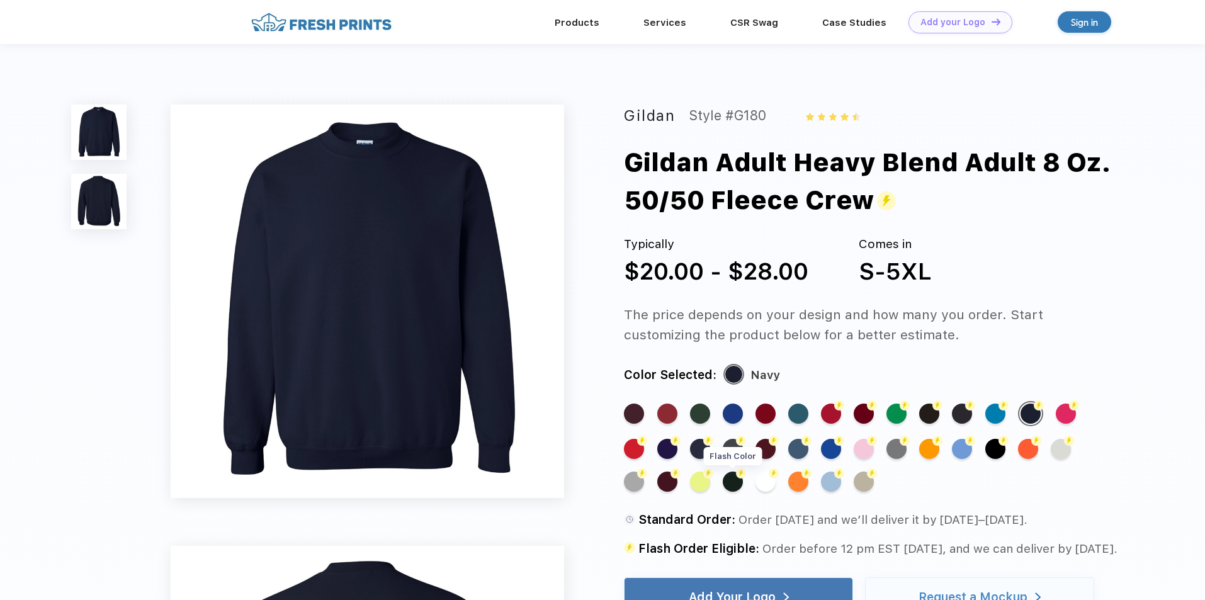
click at [732, 478] on div "Flash Color" at bounding box center [733, 482] width 20 height 20
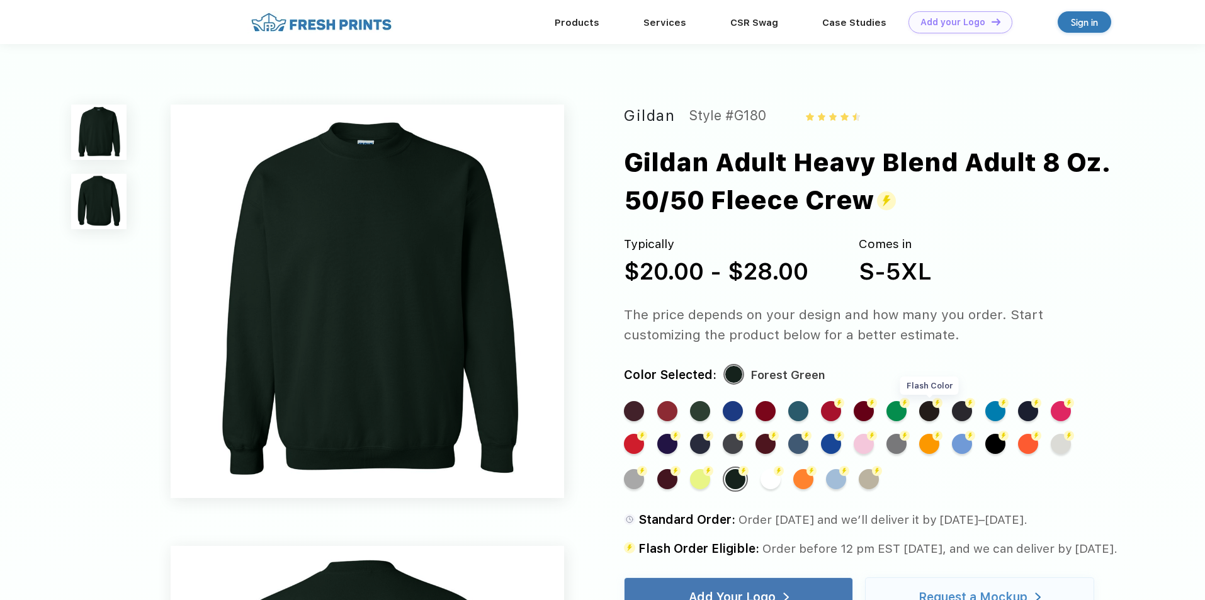
click at [930, 418] on div "Flash Color" at bounding box center [929, 411] width 20 height 20
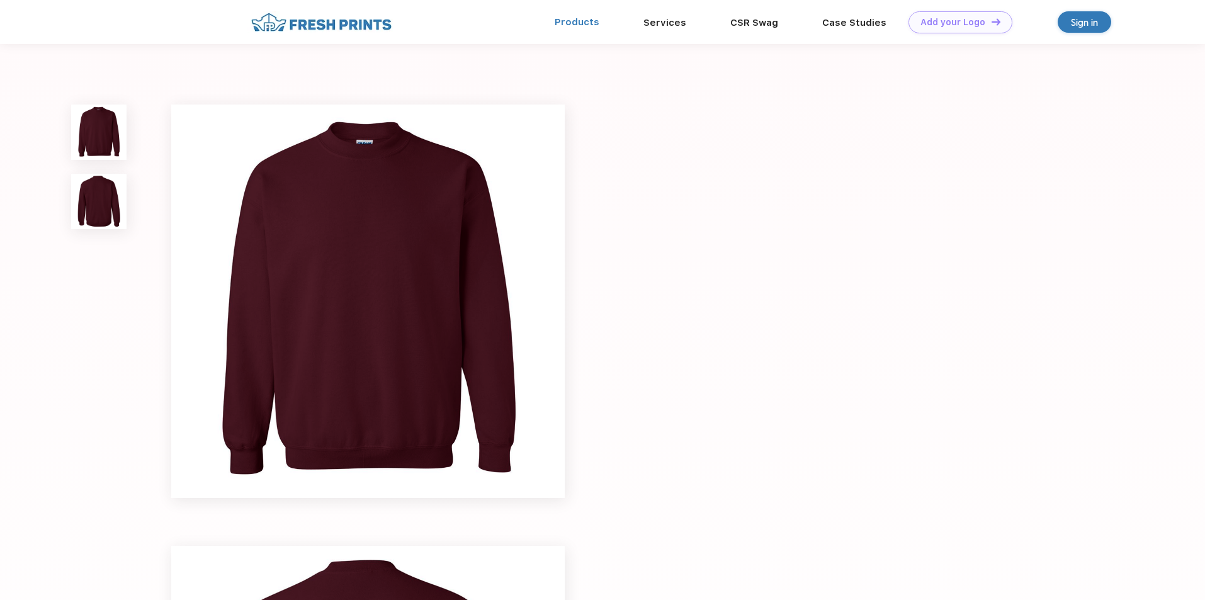
click at [581, 26] on link "Products" at bounding box center [577, 21] width 45 height 11
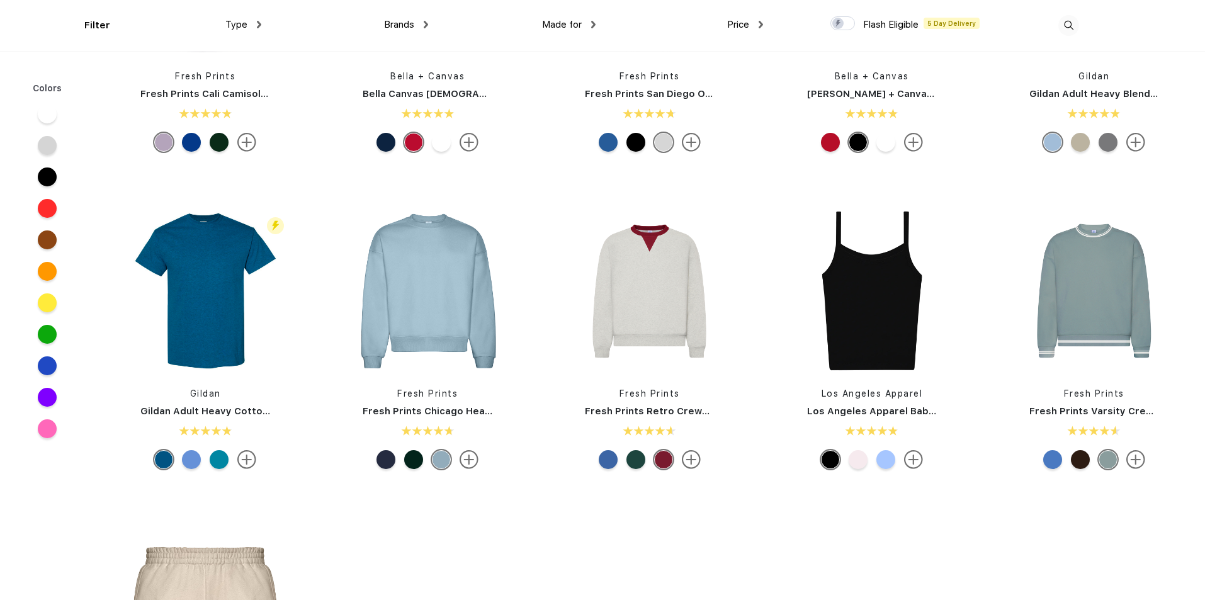
scroll to position [504, 0]
click at [1079, 455] on div at bounding box center [1080, 459] width 19 height 19
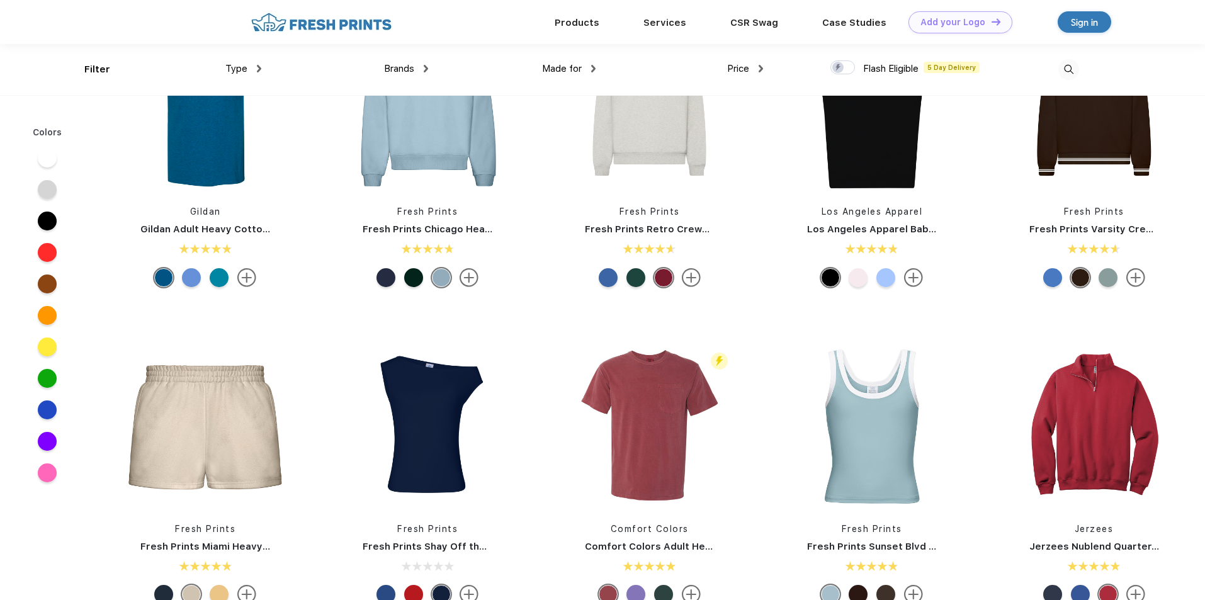
scroll to position [630, 0]
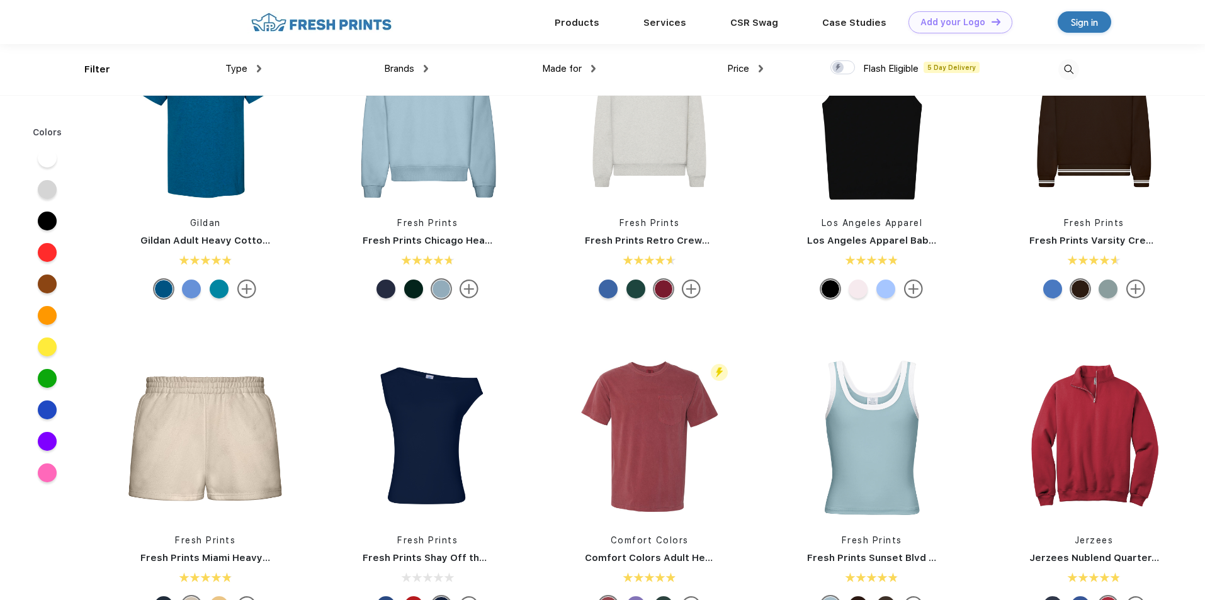
click at [258, 71] on img at bounding box center [259, 69] width 4 height 8
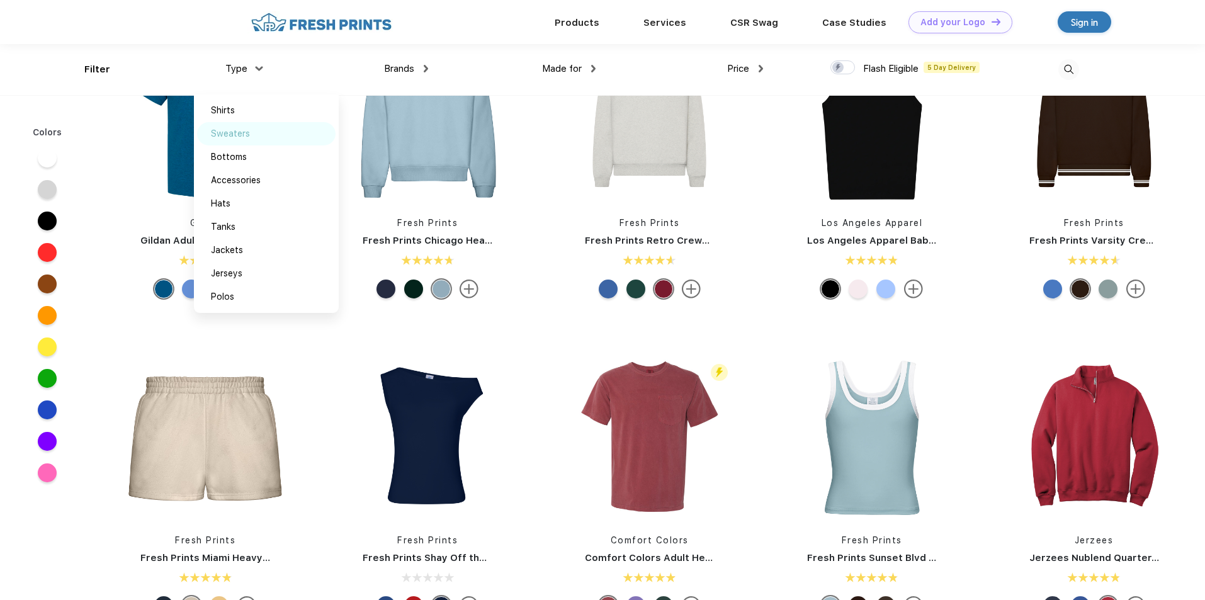
click at [207, 129] on div "Sweaters" at bounding box center [266, 133] width 139 height 23
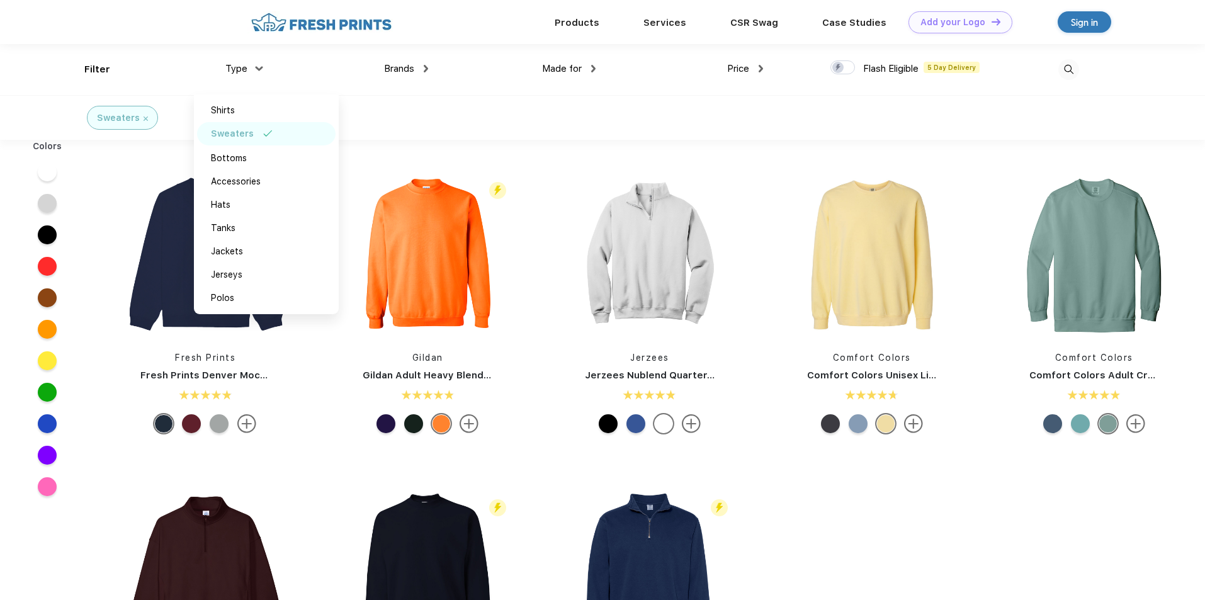
click at [516, 129] on div "Sweaters" at bounding box center [602, 117] width 1205 height 45
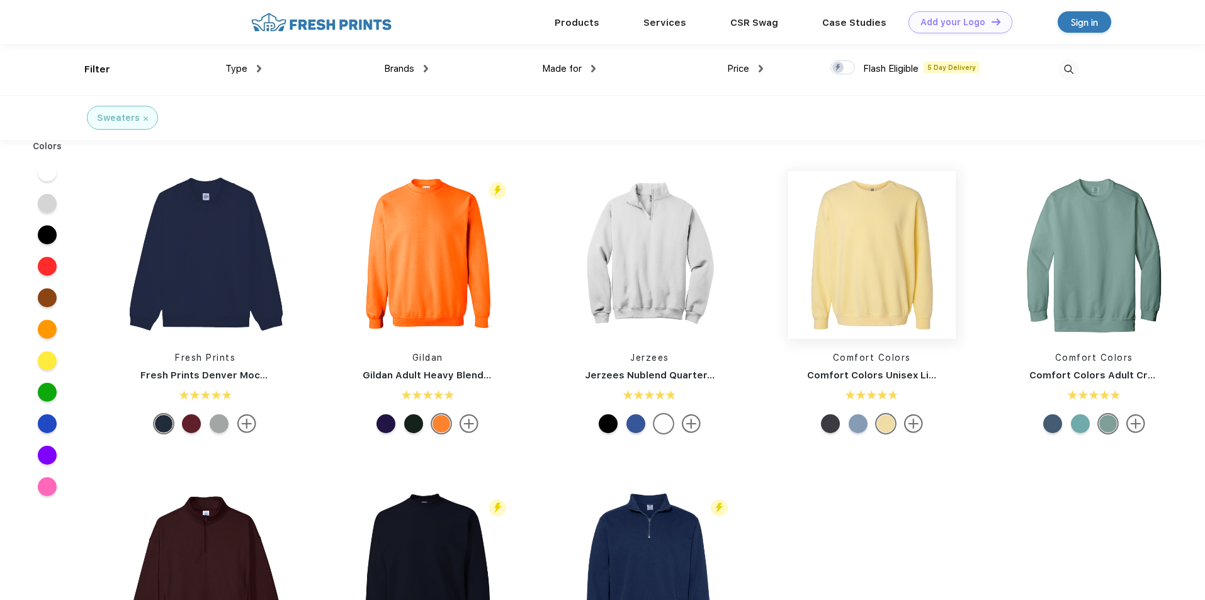
click at [838, 275] on img at bounding box center [872, 255] width 168 height 168
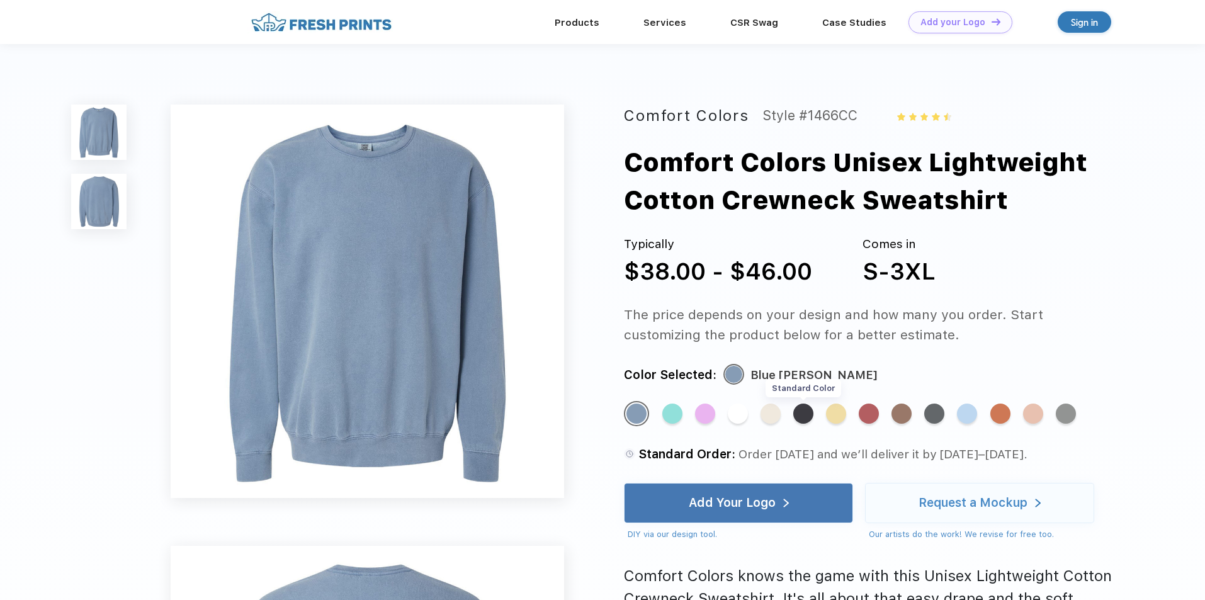
click at [798, 419] on div "Standard Color" at bounding box center [803, 414] width 20 height 20
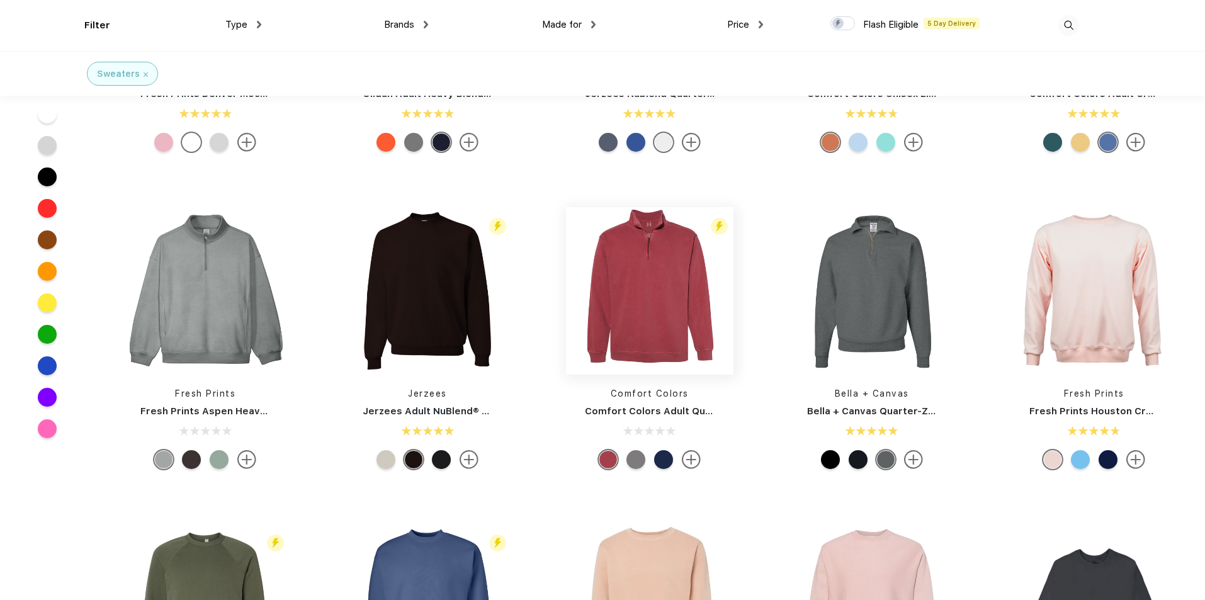
scroll to position [190, 0]
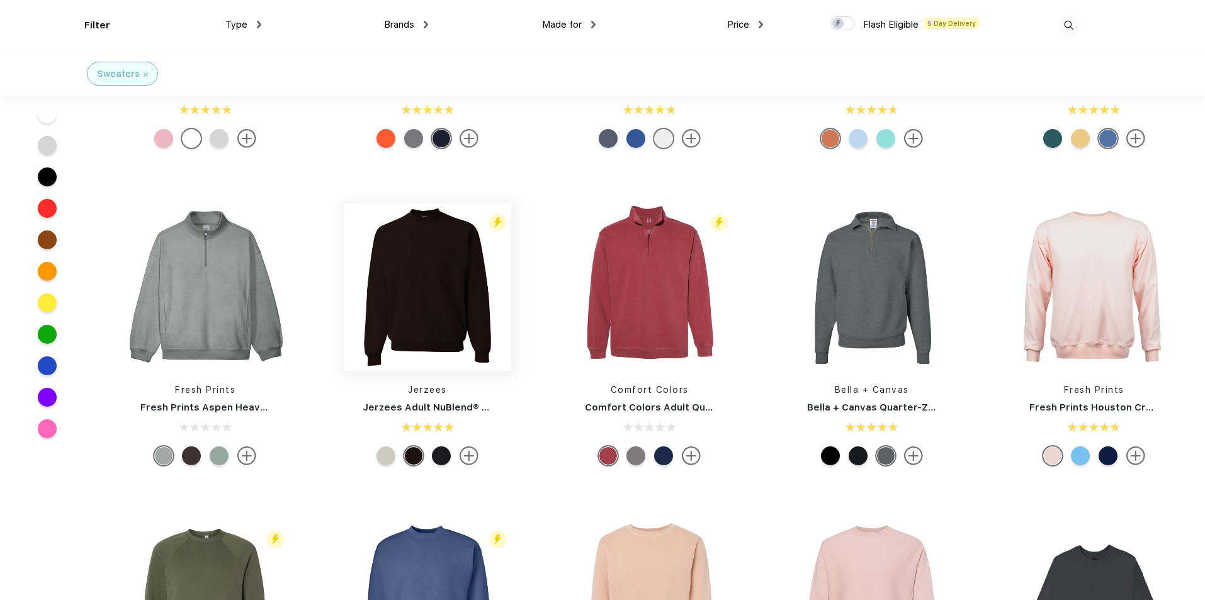
click at [443, 328] on img at bounding box center [428, 287] width 168 height 168
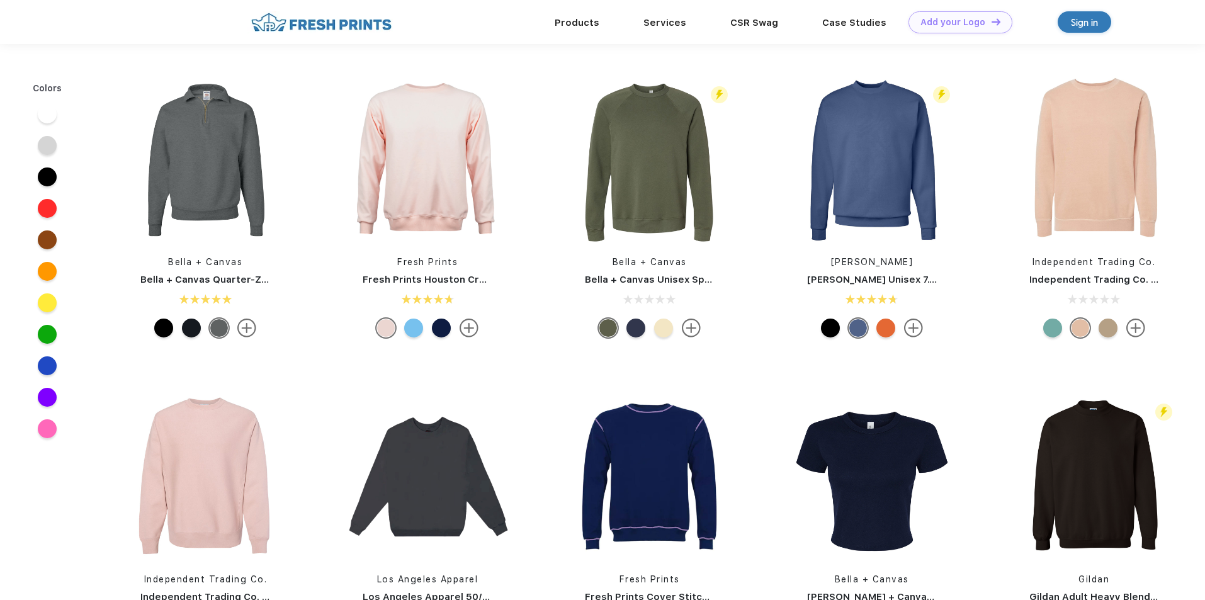
scroll to position [190, 0]
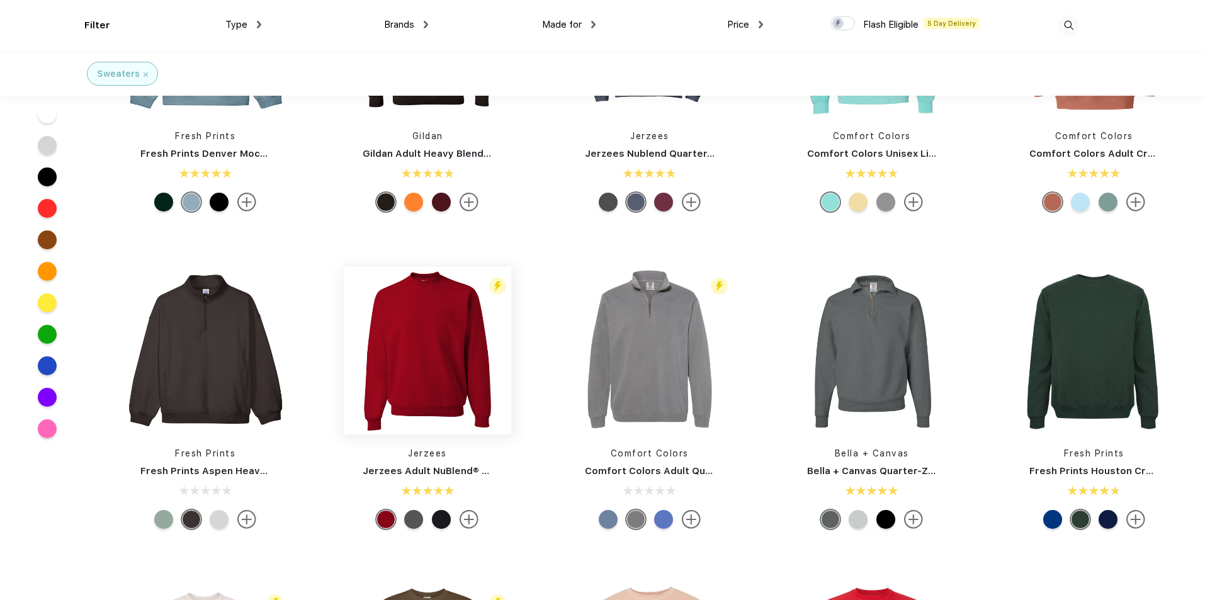
scroll to position [127, 0]
click at [1109, 312] on img at bounding box center [1095, 350] width 168 height 168
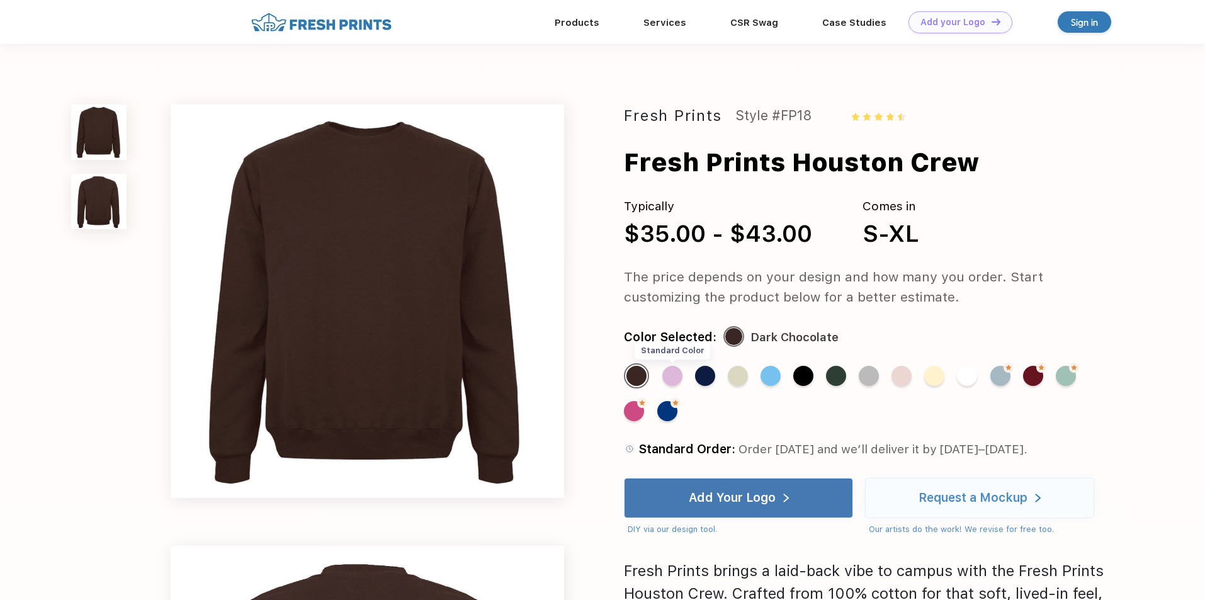
click at [676, 381] on div "Standard Color" at bounding box center [672, 376] width 20 height 20
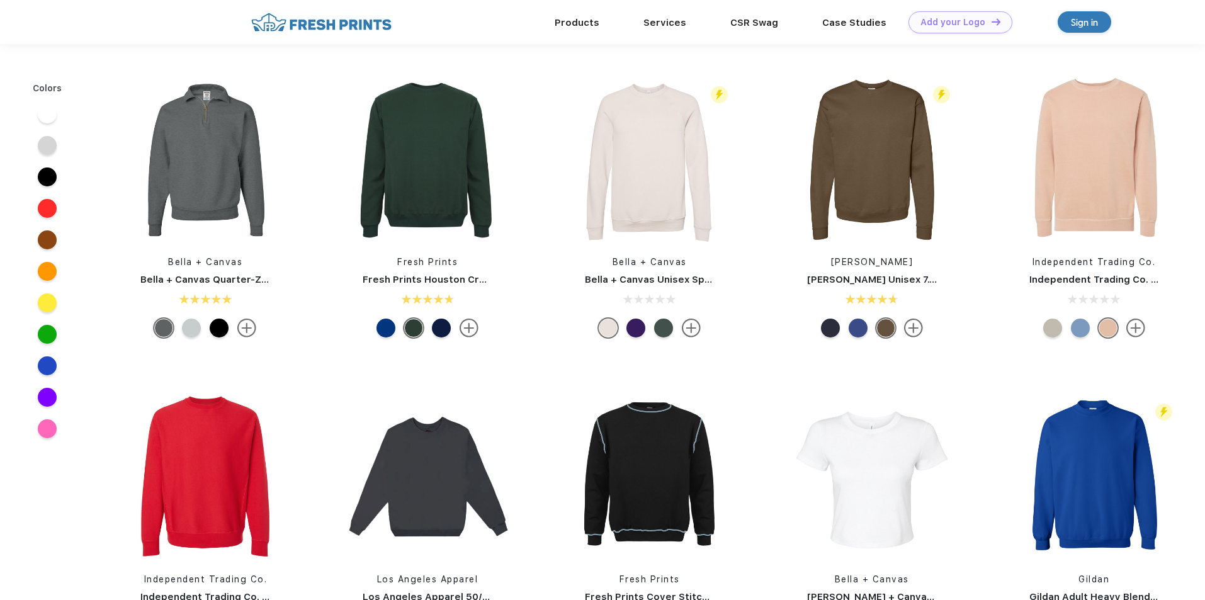
scroll to position [127, 0]
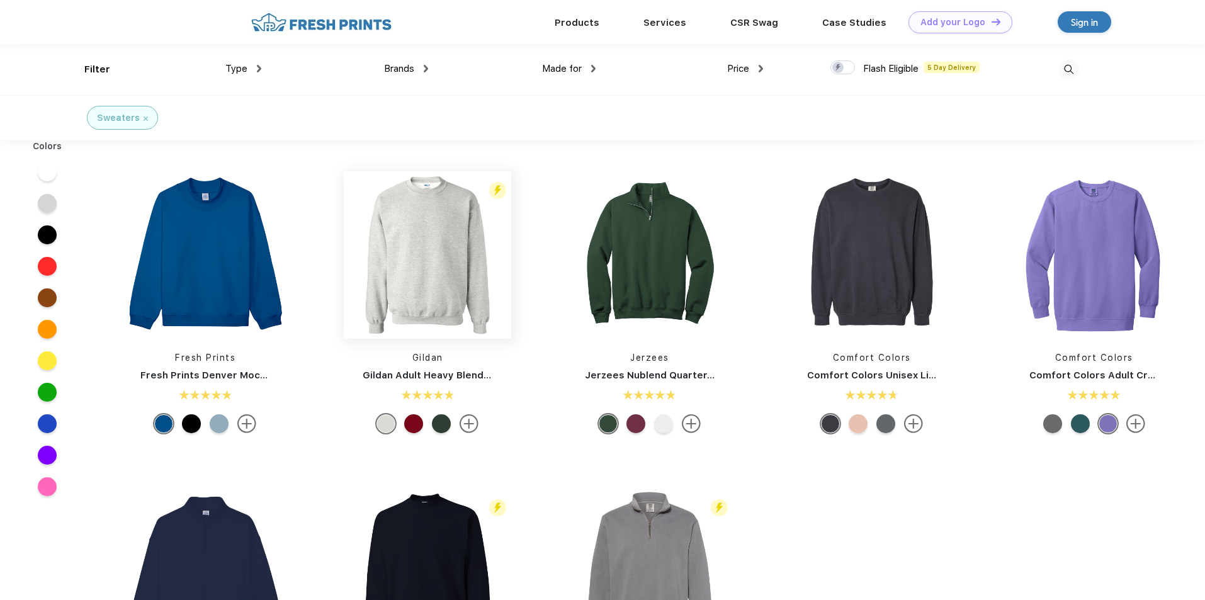
scroll to position [1, 0]
click at [456, 310] on img at bounding box center [428, 255] width 168 height 168
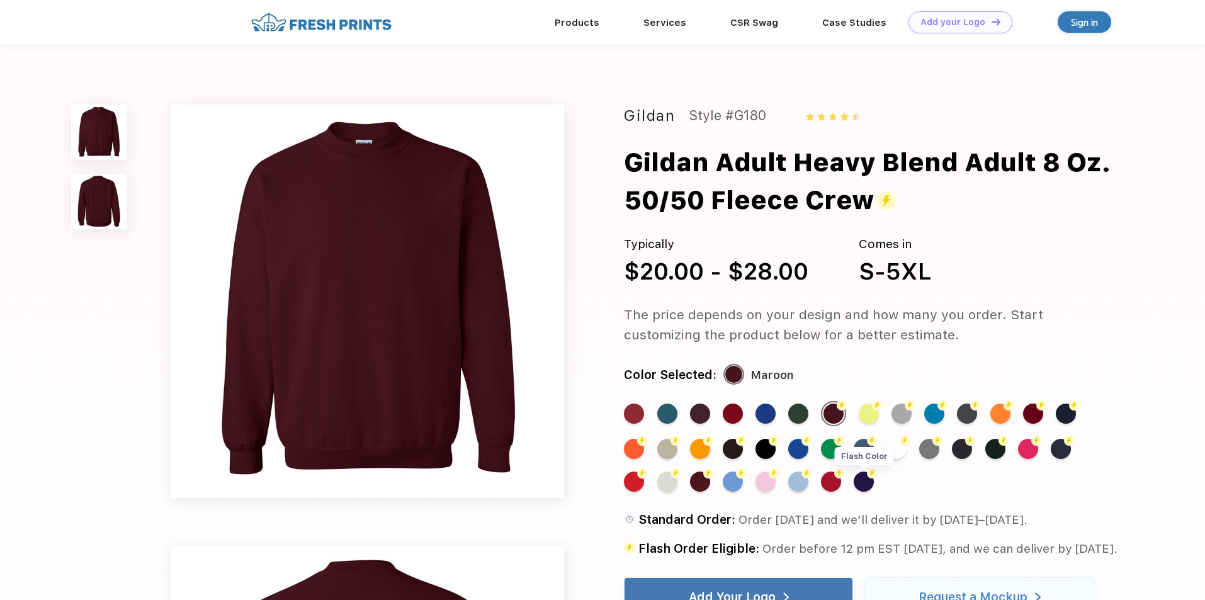
click at [858, 480] on div "Flash Color" at bounding box center [864, 482] width 20 height 20
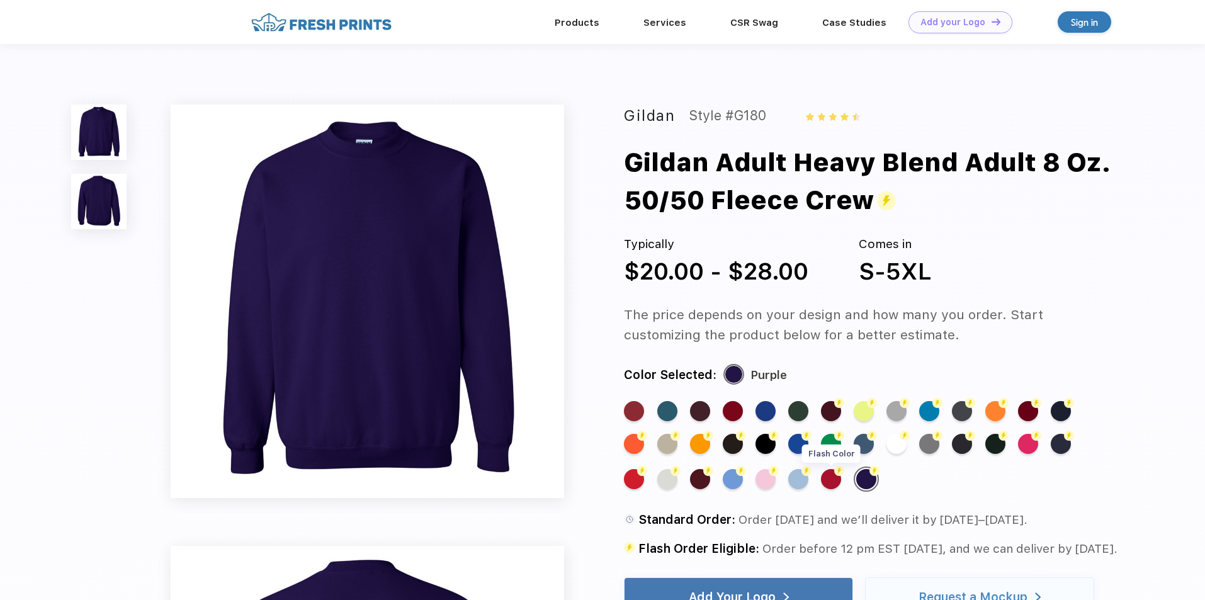
click at [834, 479] on div "Flash Color" at bounding box center [831, 479] width 20 height 20
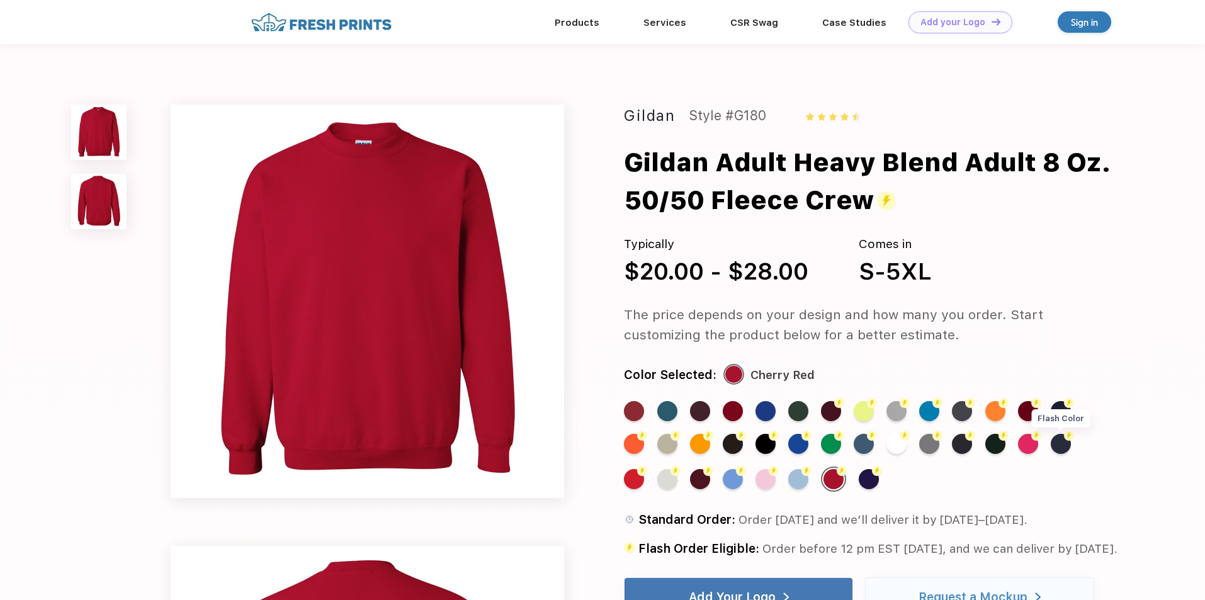
click at [1059, 445] on div "Flash Color" at bounding box center [1061, 444] width 20 height 20
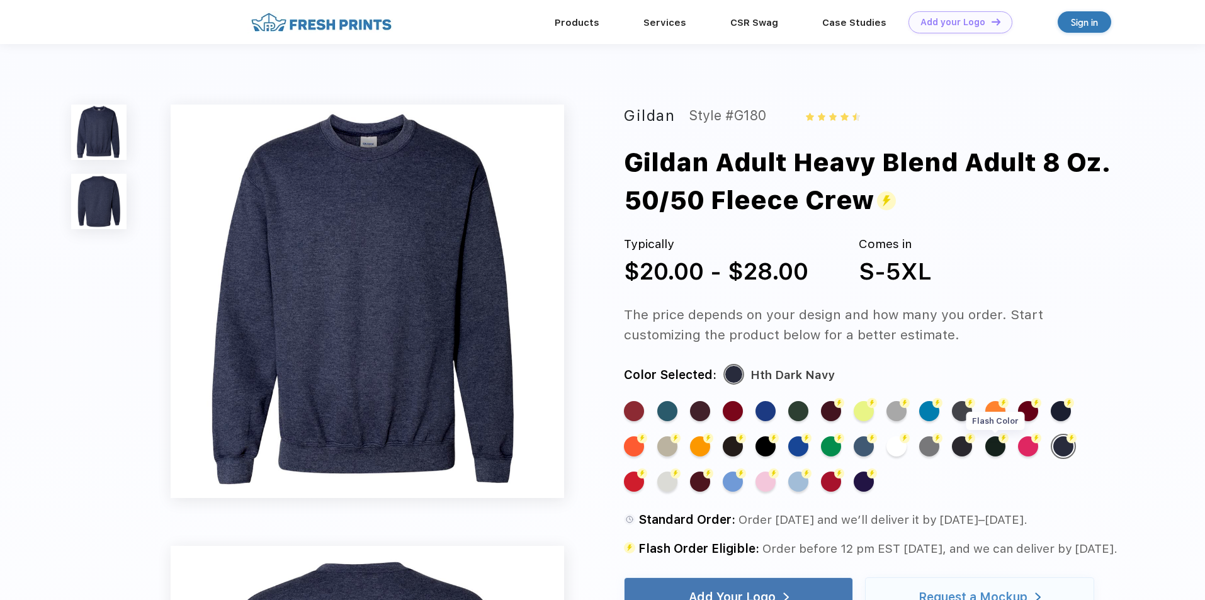
click at [989, 452] on div "Flash Color" at bounding box center [996, 446] width 20 height 20
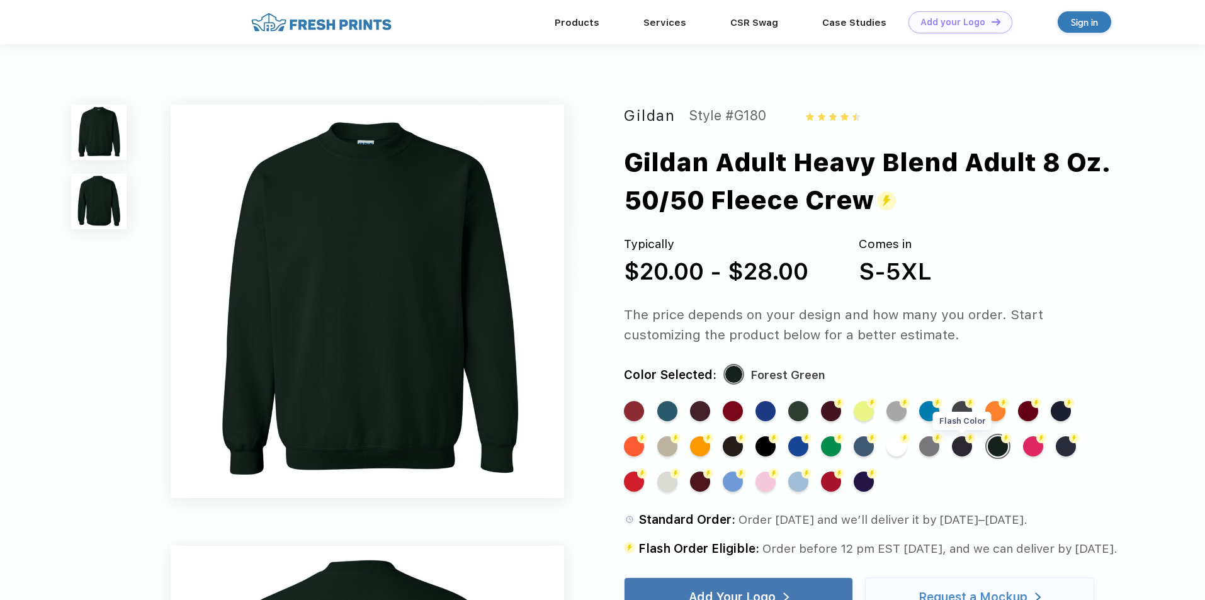
click at [965, 455] on div "Flash Color" at bounding box center [962, 446] width 20 height 20
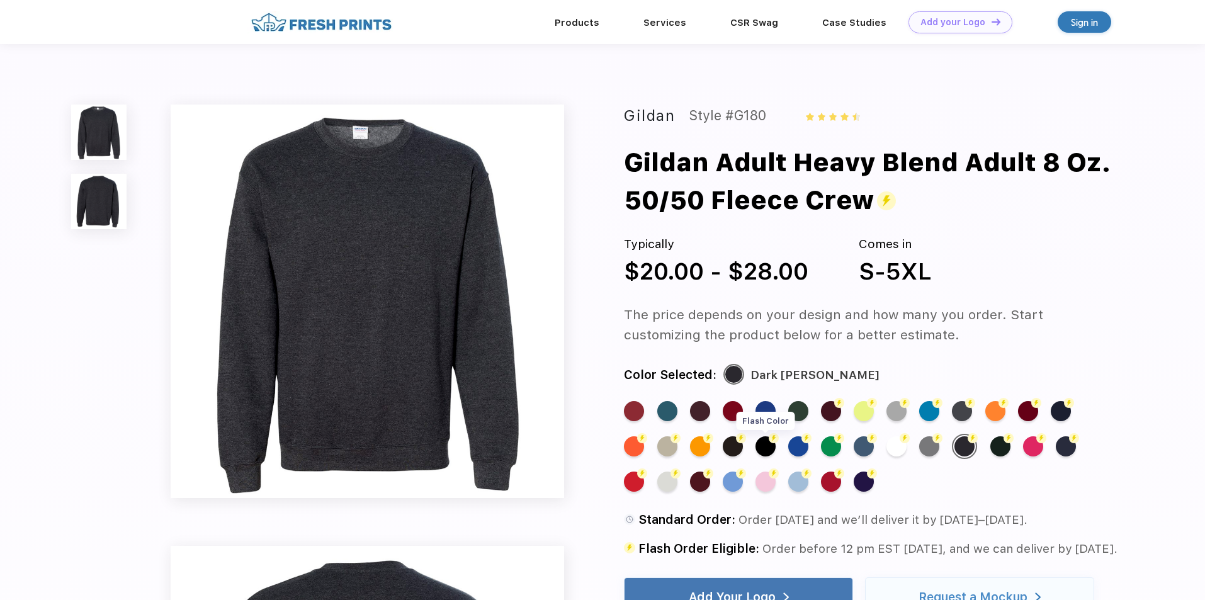
click at [769, 448] on div "Flash Color" at bounding box center [766, 446] width 20 height 20
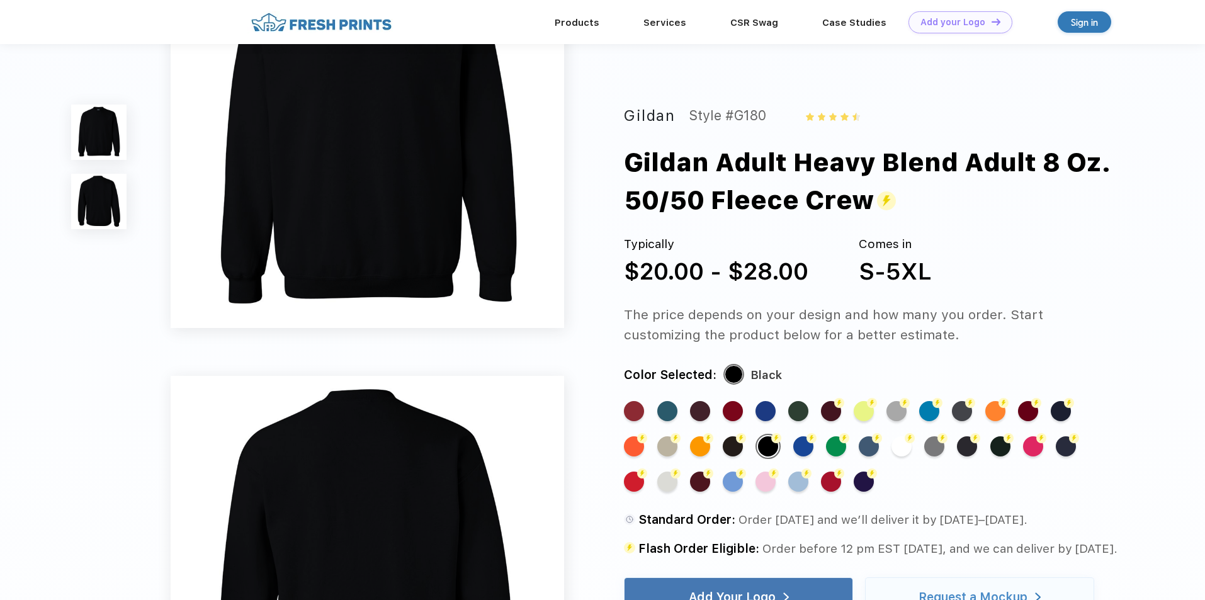
scroll to position [252, 0]
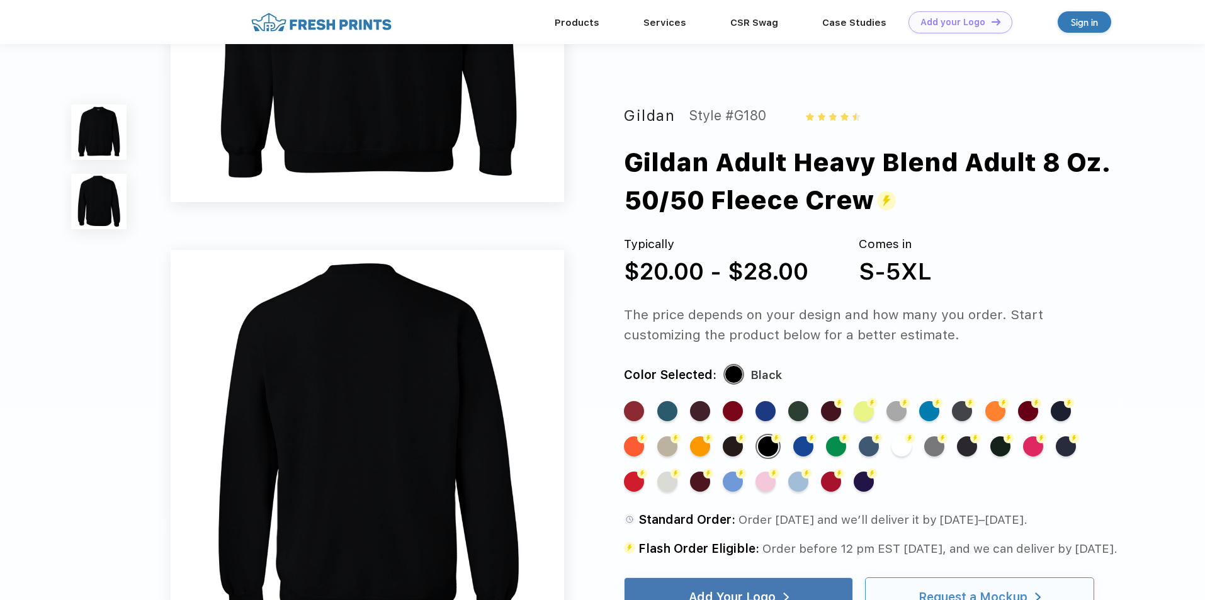
click at [1066, 579] on div "Request a Mockup" at bounding box center [979, 597] width 229 height 40
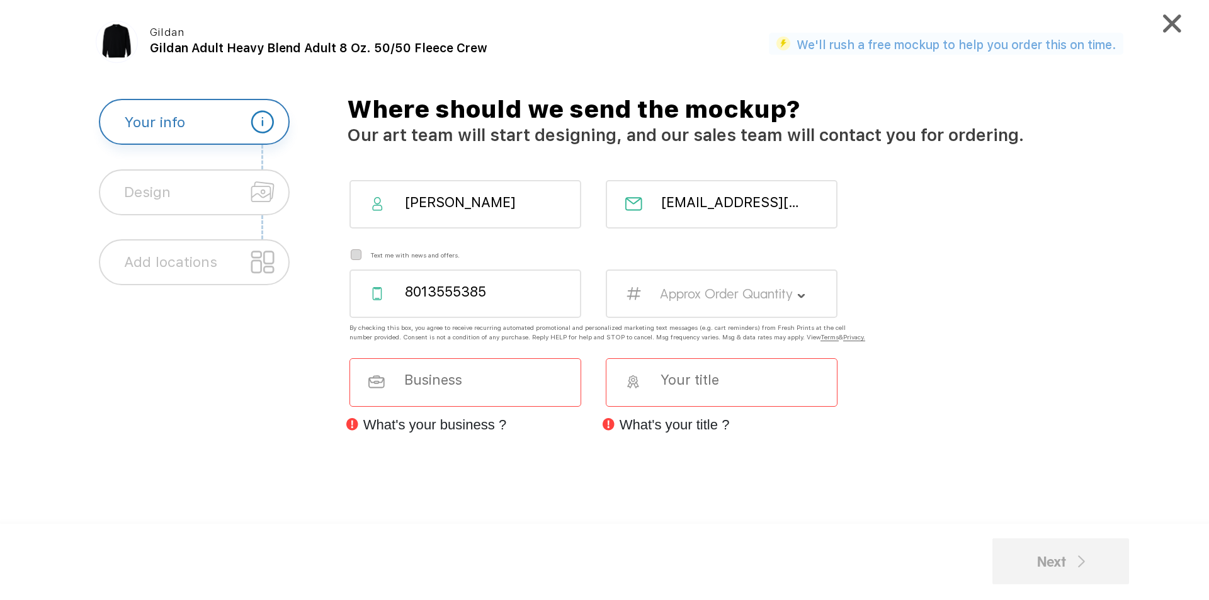
click at [575, 303] on div "8013555385" at bounding box center [466, 294] width 232 height 48
click at [533, 289] on input "8013555385" at bounding box center [476, 291] width 144 height 17
type input "8018569879"
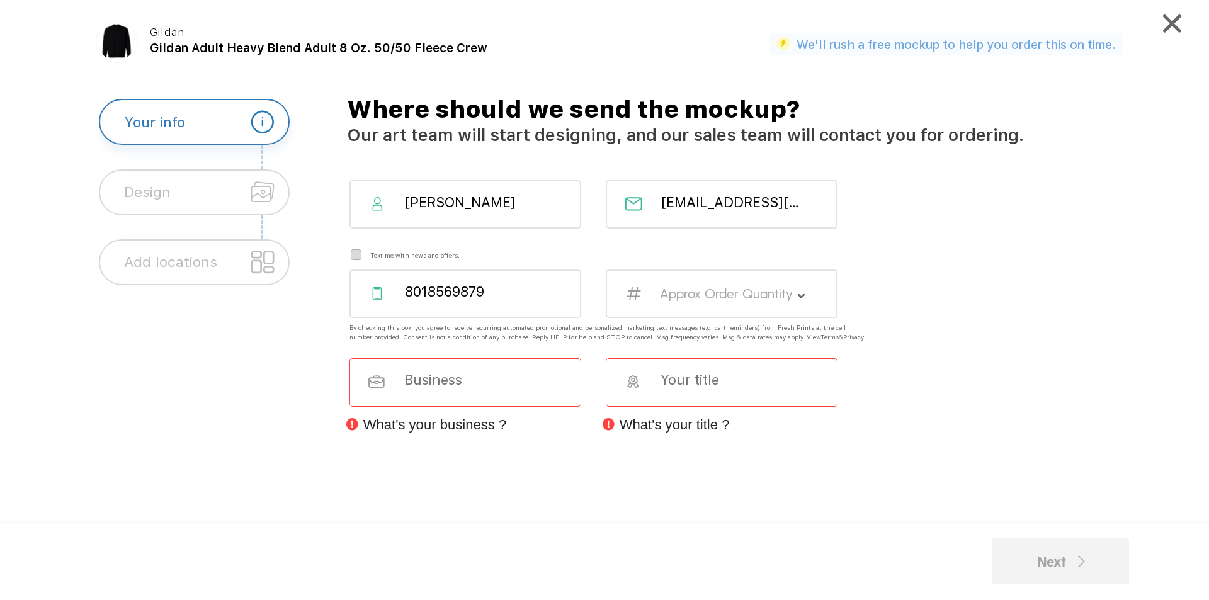
click at [703, 283] on div "Approx Order Quantity" at bounding box center [722, 294] width 232 height 48
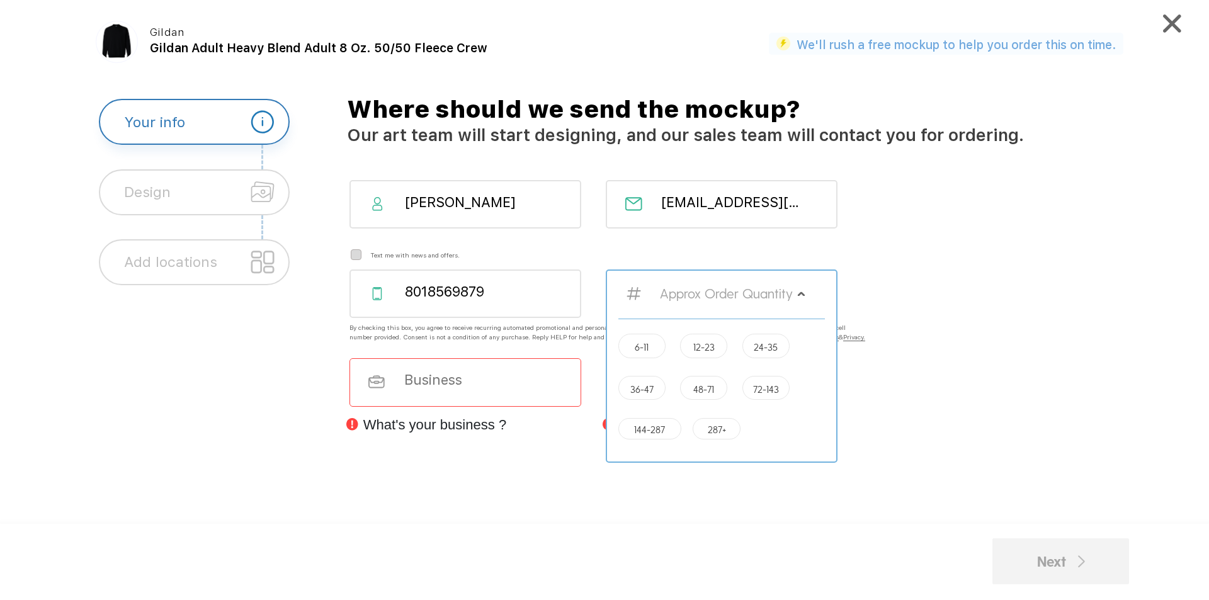
click at [709, 349] on label "12-23" at bounding box center [703, 346] width 21 height 9
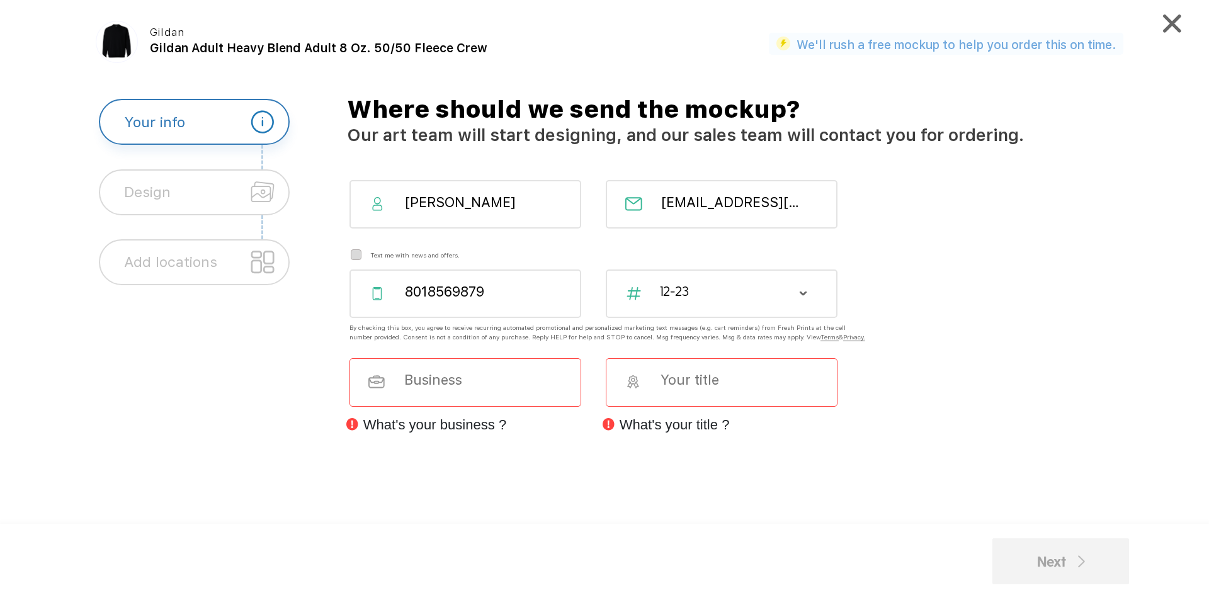
click at [695, 302] on div "12-23" at bounding box center [722, 294] width 232 height 48
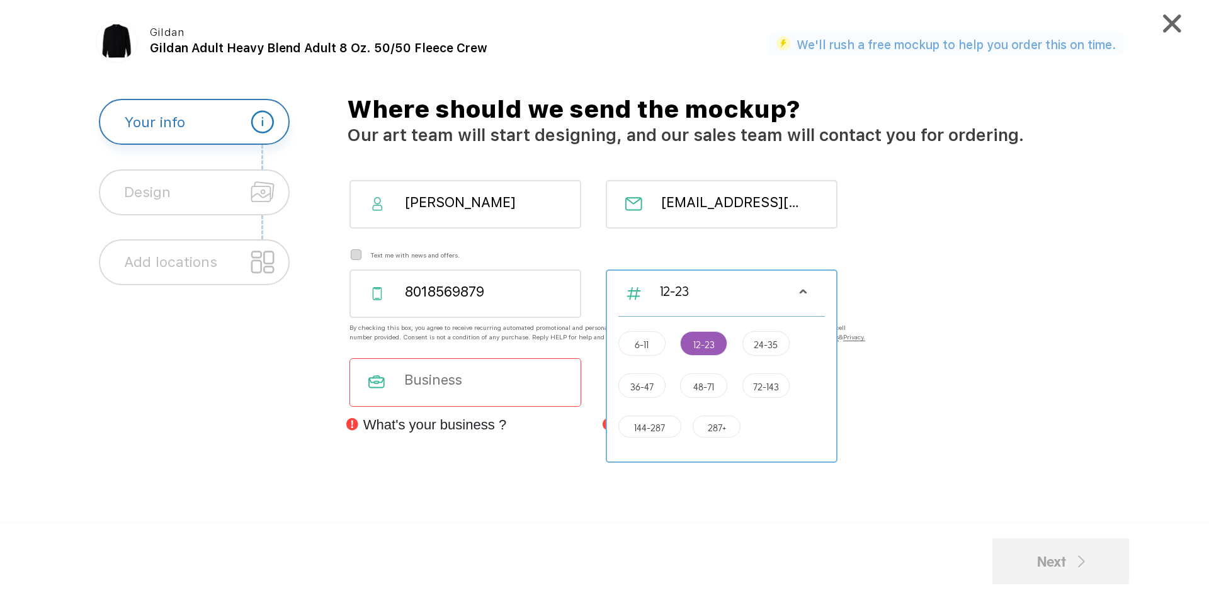
click at [491, 389] on input at bounding box center [475, 380] width 144 height 17
type input "Warr Dental"
click at [941, 377] on div "Warr Dental What's your title ?" at bounding box center [749, 401] width 834 height 87
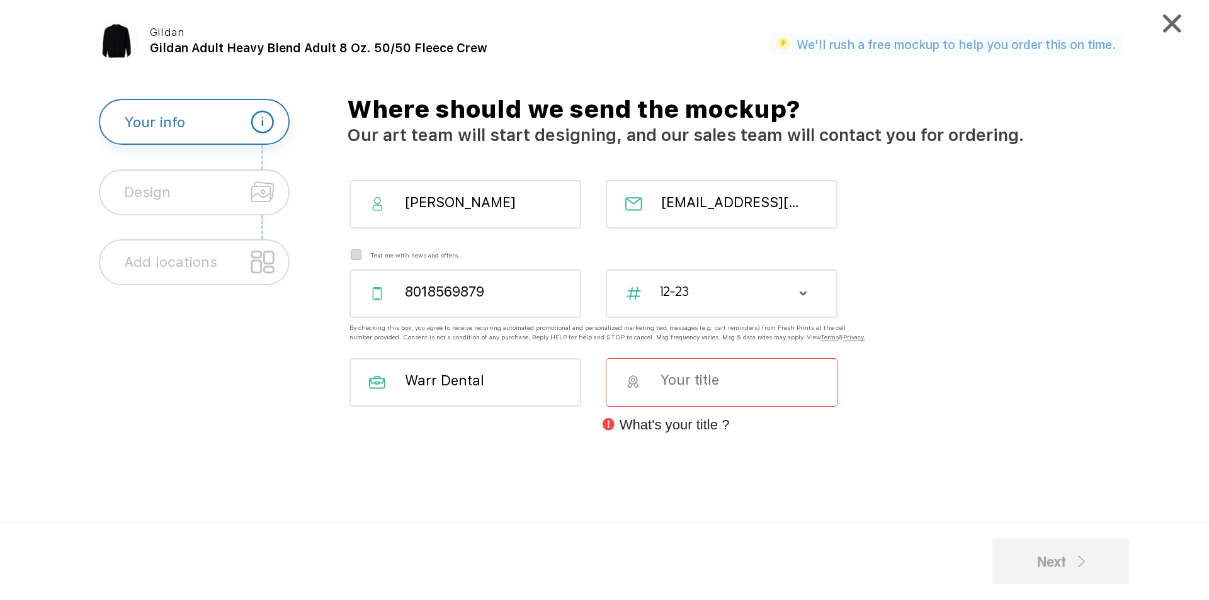
click at [698, 389] on input at bounding box center [731, 380] width 144 height 17
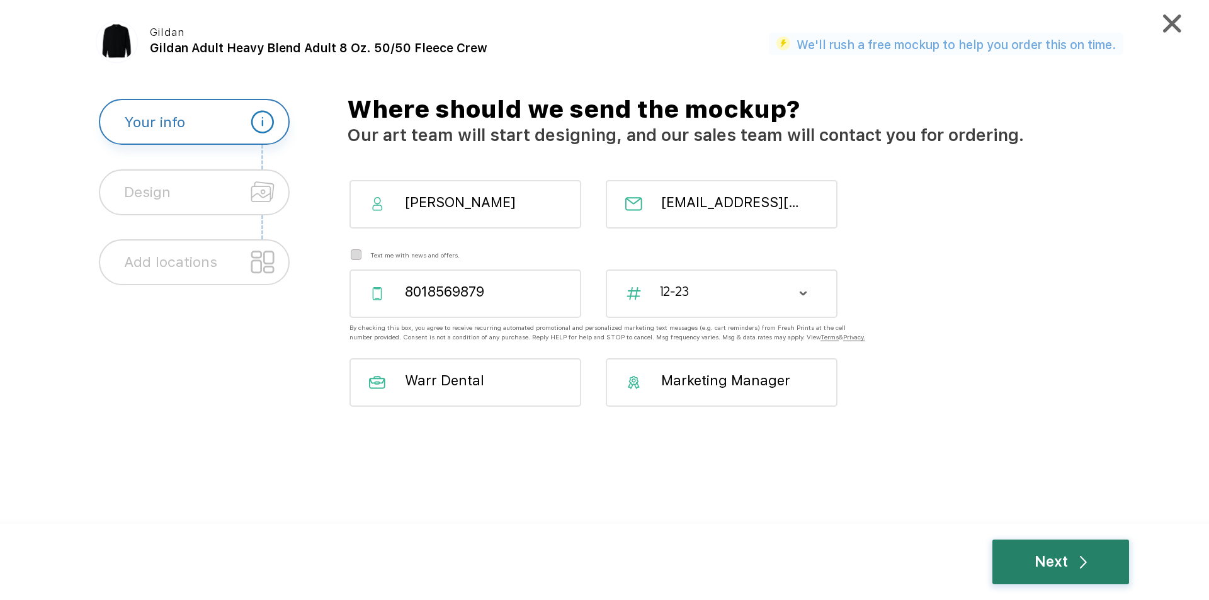
type input "Marketing Manager"
click at [1080, 554] on div "Next" at bounding box center [1061, 562] width 52 height 22
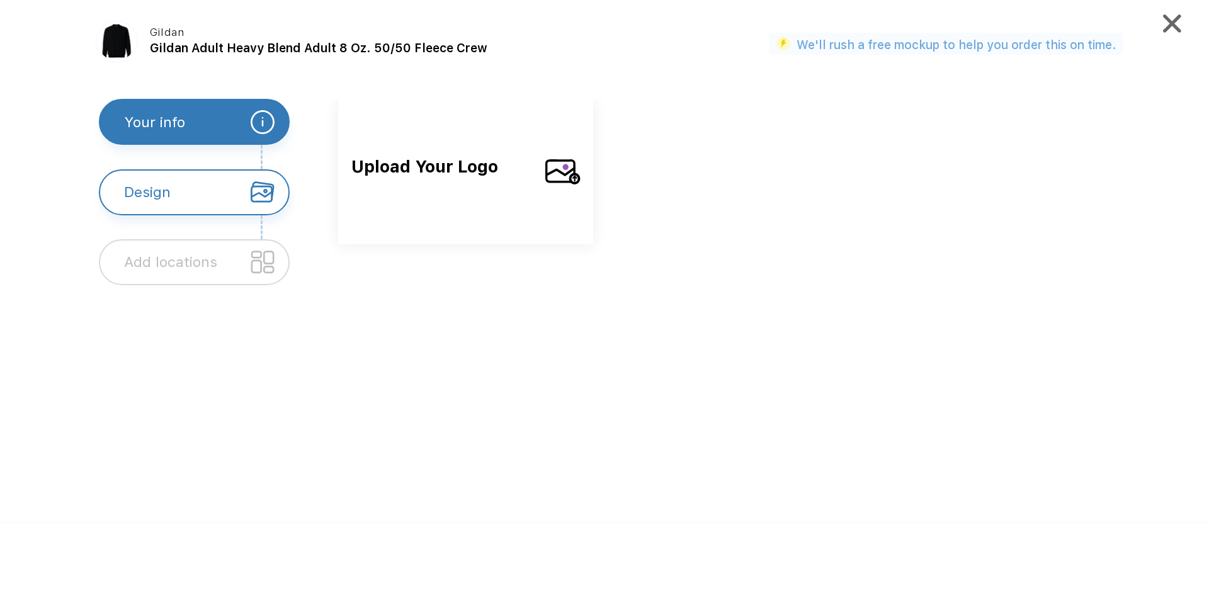
click at [465, 147] on div "Upload Your Logo" at bounding box center [465, 171] width 255 height 145
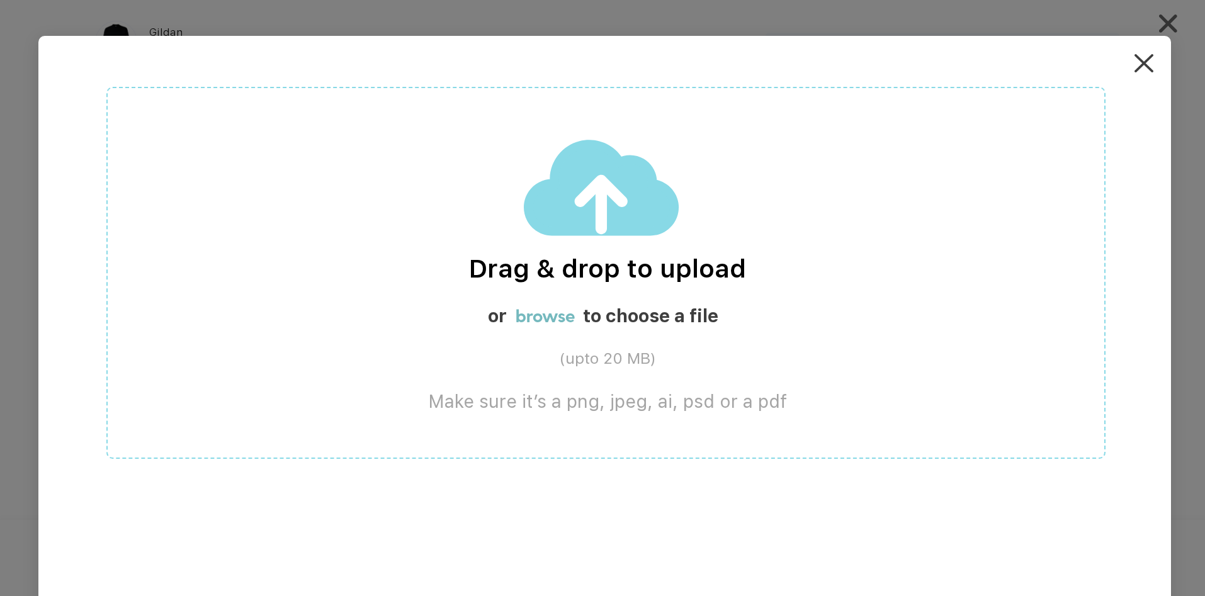
click at [578, 181] on img at bounding box center [602, 188] width 157 height 99
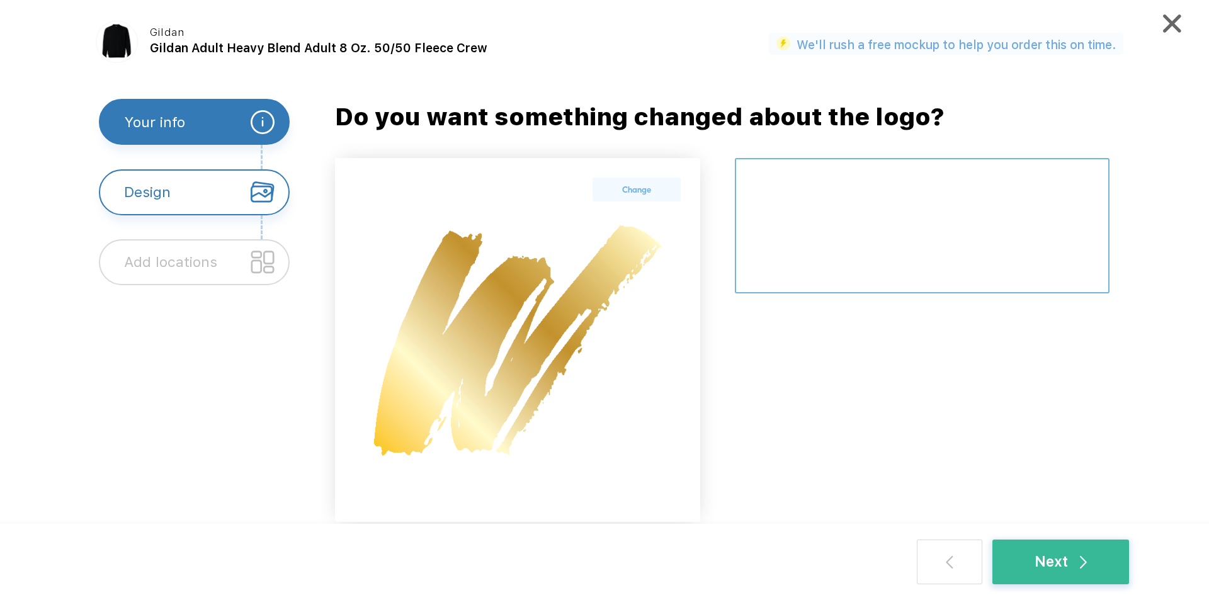
click at [869, 185] on textarea at bounding box center [922, 225] width 375 height 135
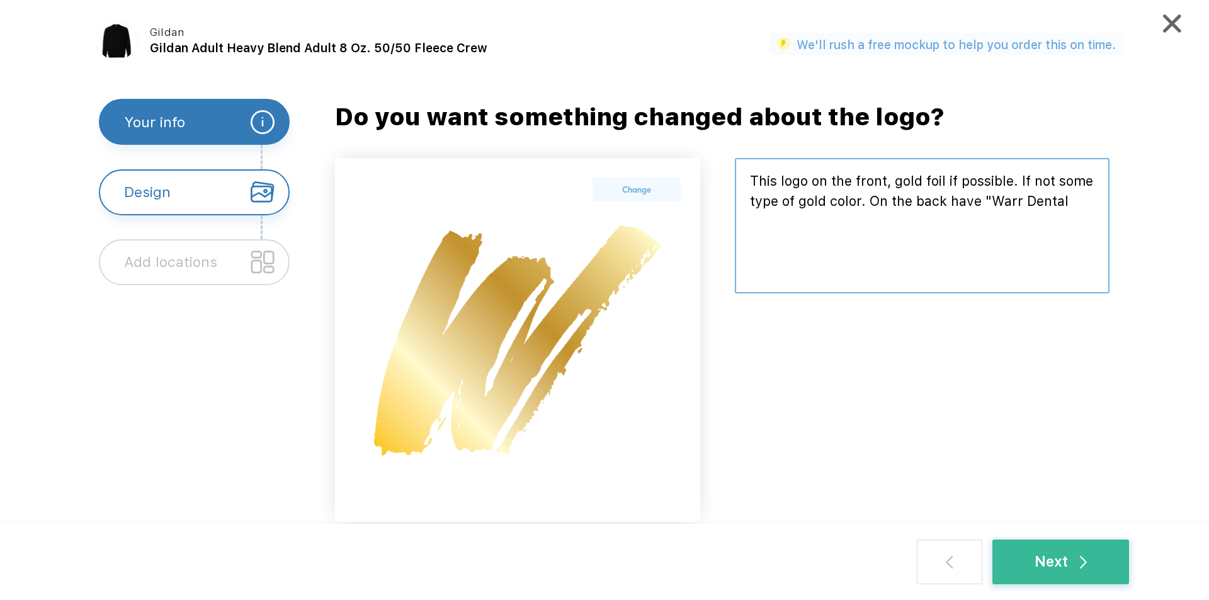
click at [883, 183] on textarea at bounding box center [922, 225] width 375 height 135
click at [885, 183] on textarea at bounding box center [922, 225] width 375 height 135
click at [971, 222] on textarea at bounding box center [922, 225] width 375 height 135
click at [972, 222] on textarea at bounding box center [922, 225] width 375 height 135
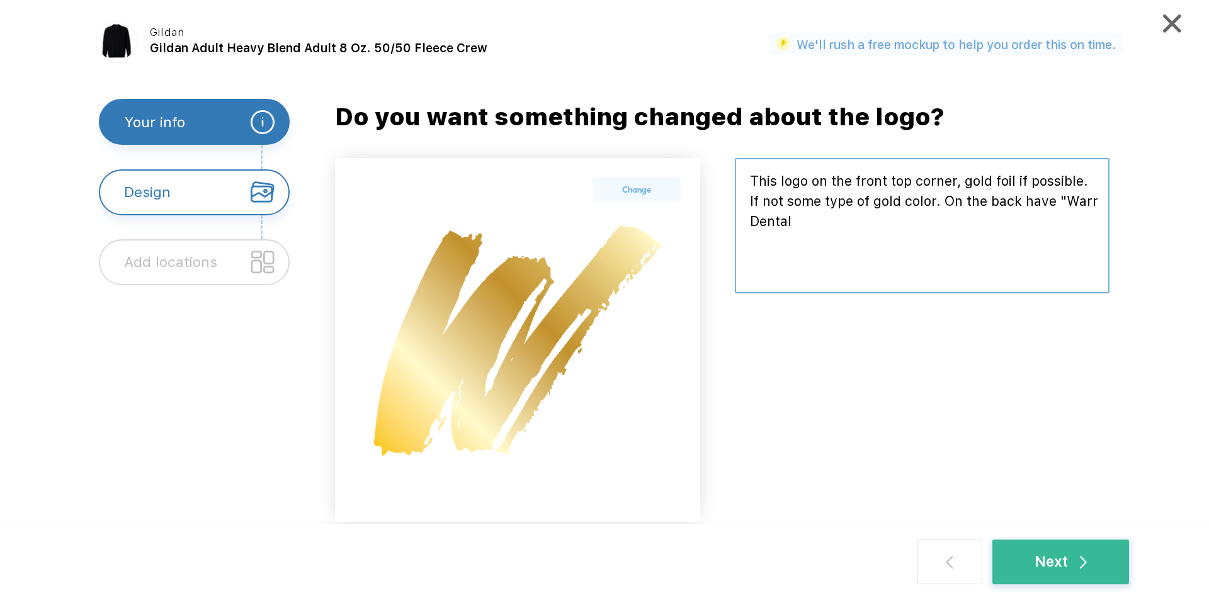
click at [972, 222] on textarea at bounding box center [922, 225] width 375 height 135
click at [1053, 208] on textarea at bounding box center [922, 225] width 375 height 135
drag, startPoint x: 1045, startPoint y: 198, endPoint x: 1097, endPoint y: 233, distance: 62.5
click at [1097, 233] on textarea at bounding box center [922, 225] width 375 height 135
drag, startPoint x: 1068, startPoint y: 200, endPoint x: 933, endPoint y: 213, distance: 135.4
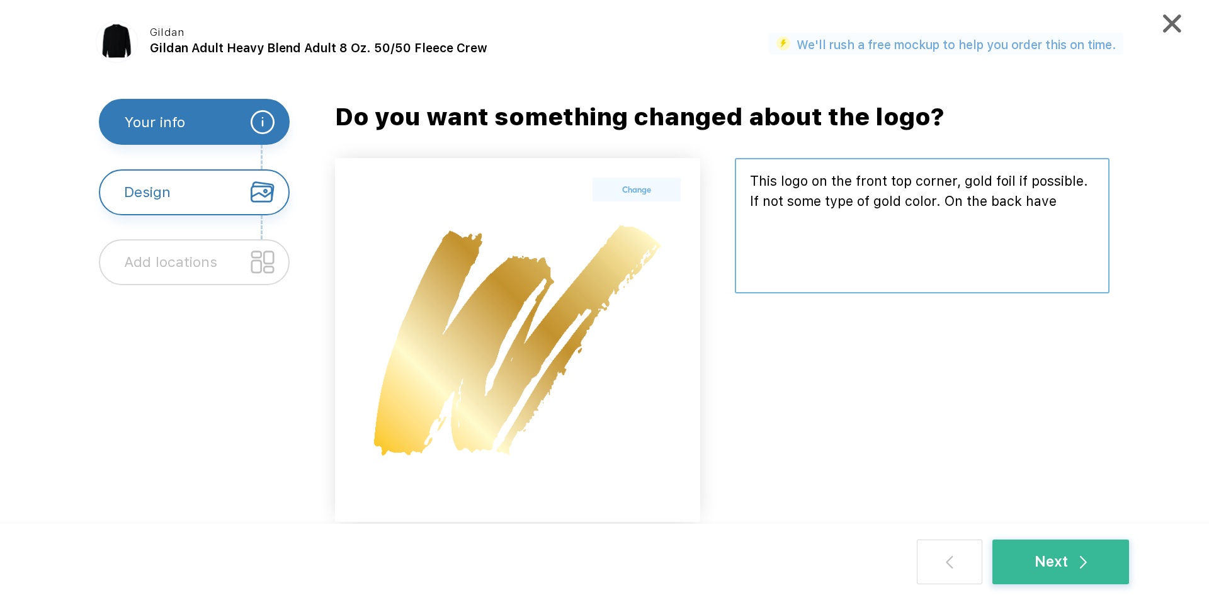
click at [933, 213] on textarea at bounding box center [922, 225] width 375 height 135
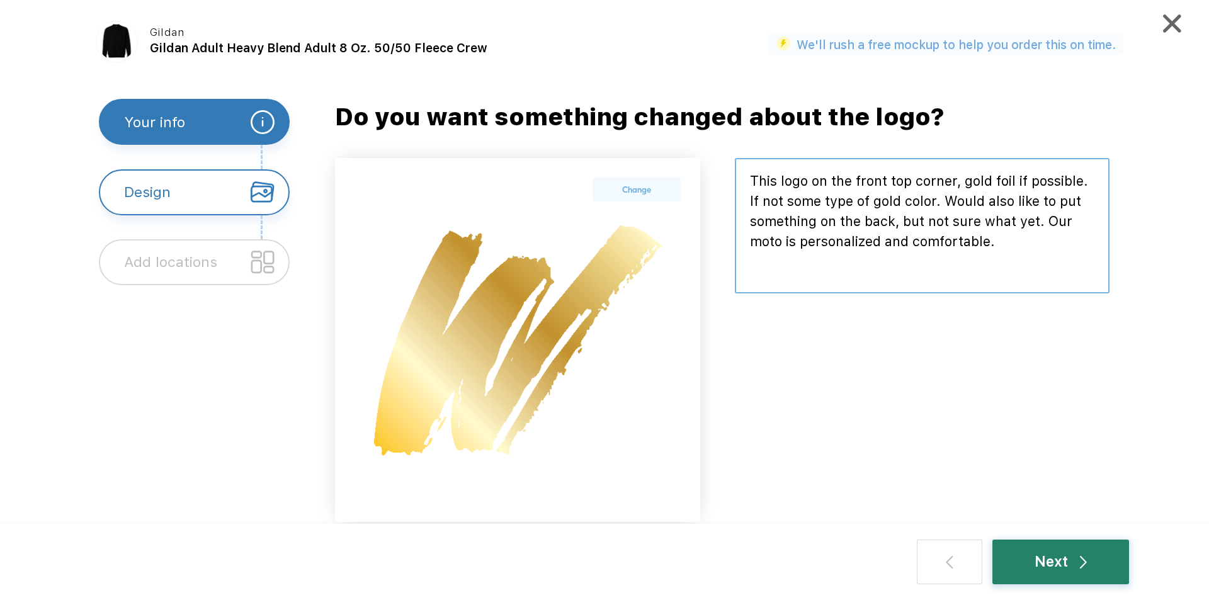
type textarea "This logo on the front top corner, gold foil if possible. If not some type of g…"
click at [1032, 568] on div "Next" at bounding box center [1060, 562] width 137 height 45
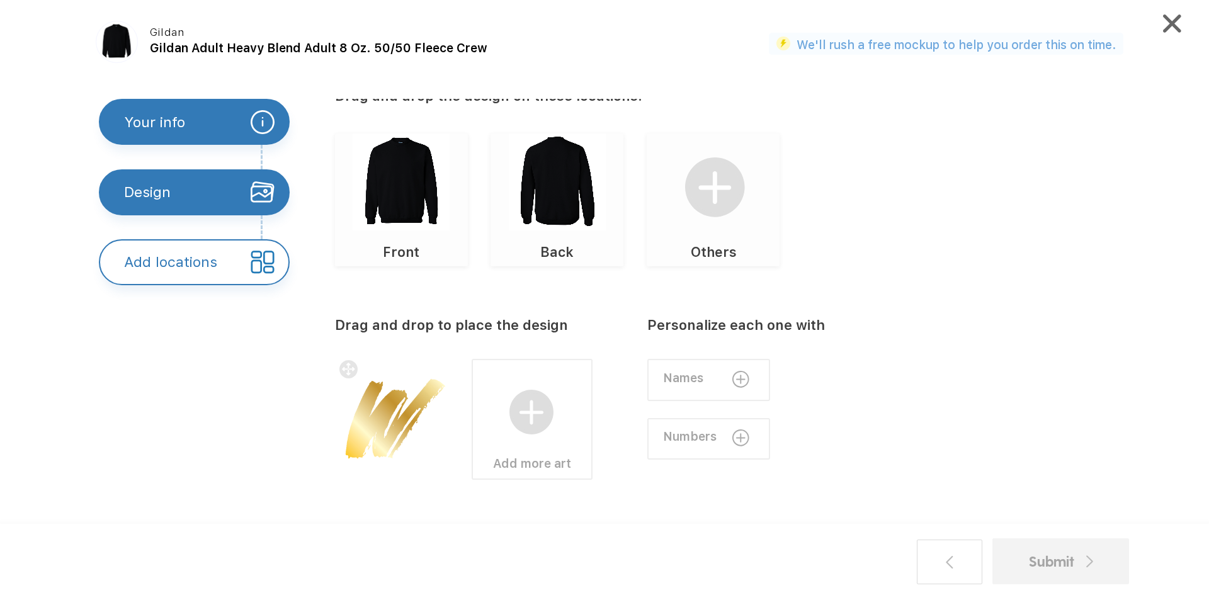
scroll to position [74, 0]
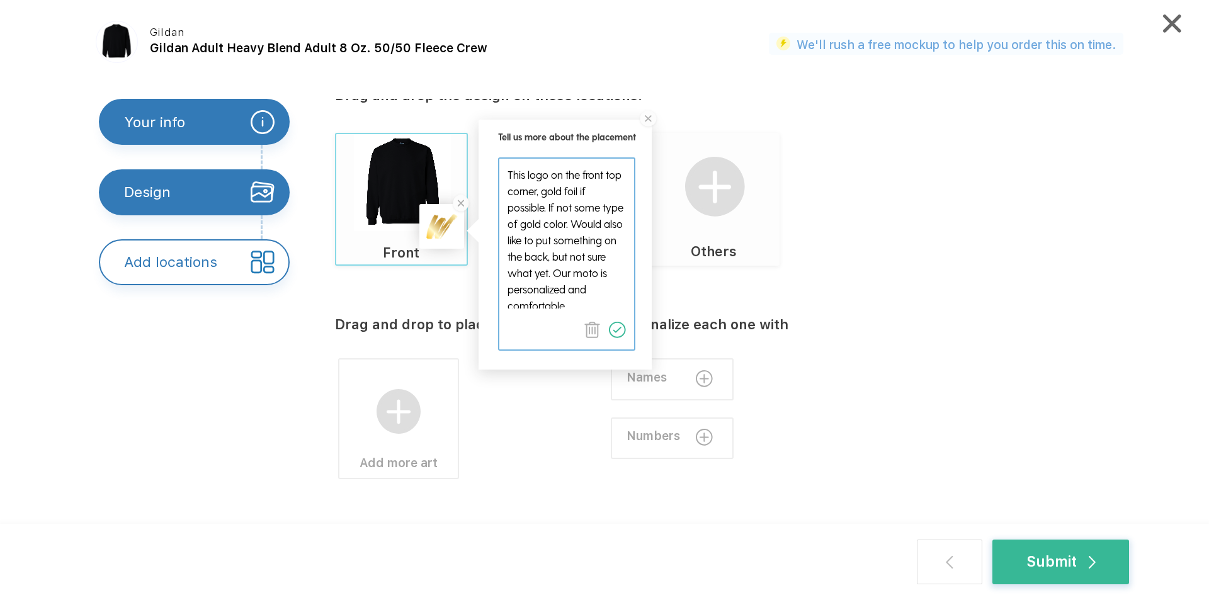
click at [460, 338] on div "Add more art" at bounding box center [451, 406] width 233 height 146
click at [593, 462] on div "Drag and drop to place the design Add more art Personalize each one with Names …" at bounding box center [745, 417] width 820 height 302
click at [646, 114] on img at bounding box center [648, 119] width 21 height 21
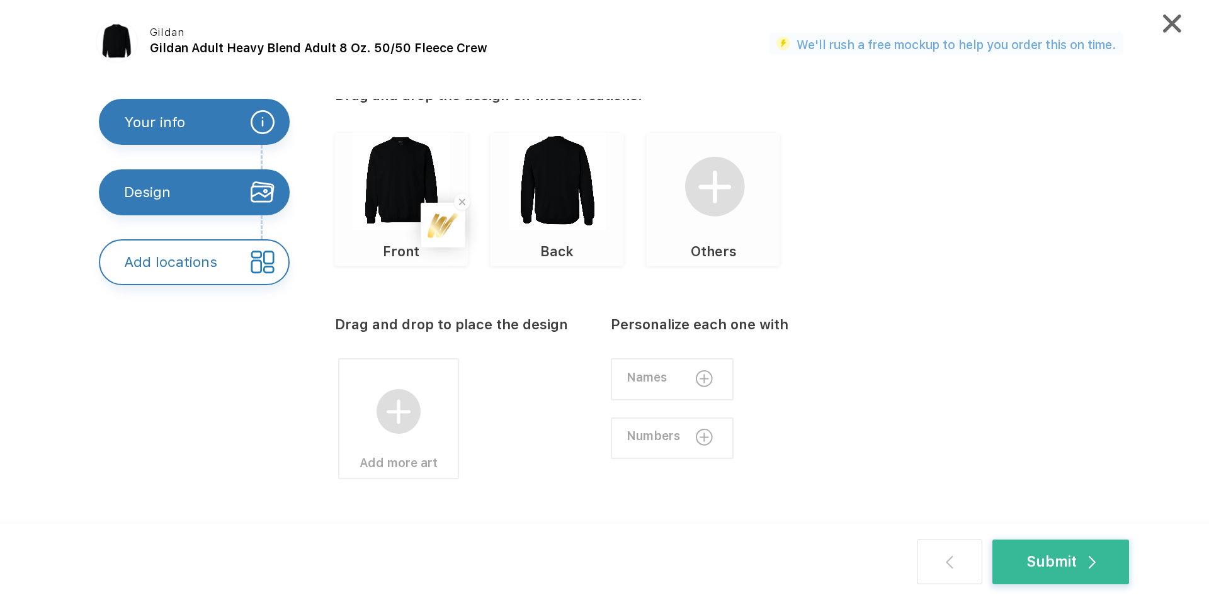
click at [571, 199] on img at bounding box center [557, 181] width 97 height 97
click at [1101, 554] on div "Submit" at bounding box center [1060, 562] width 137 height 45
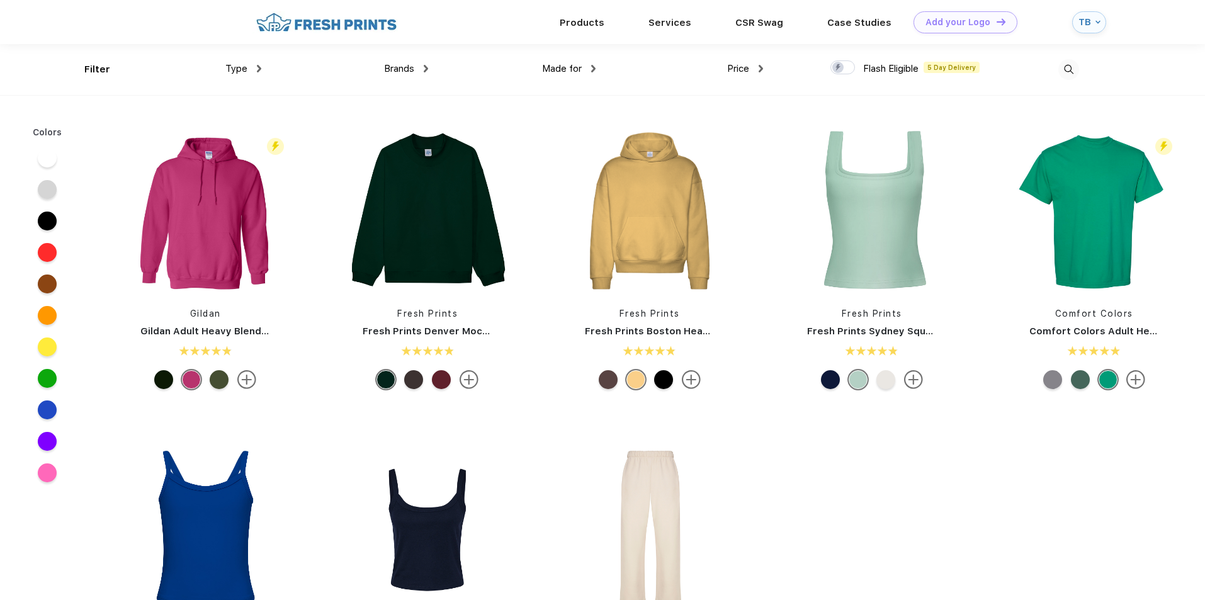
scroll to position [1, 0]
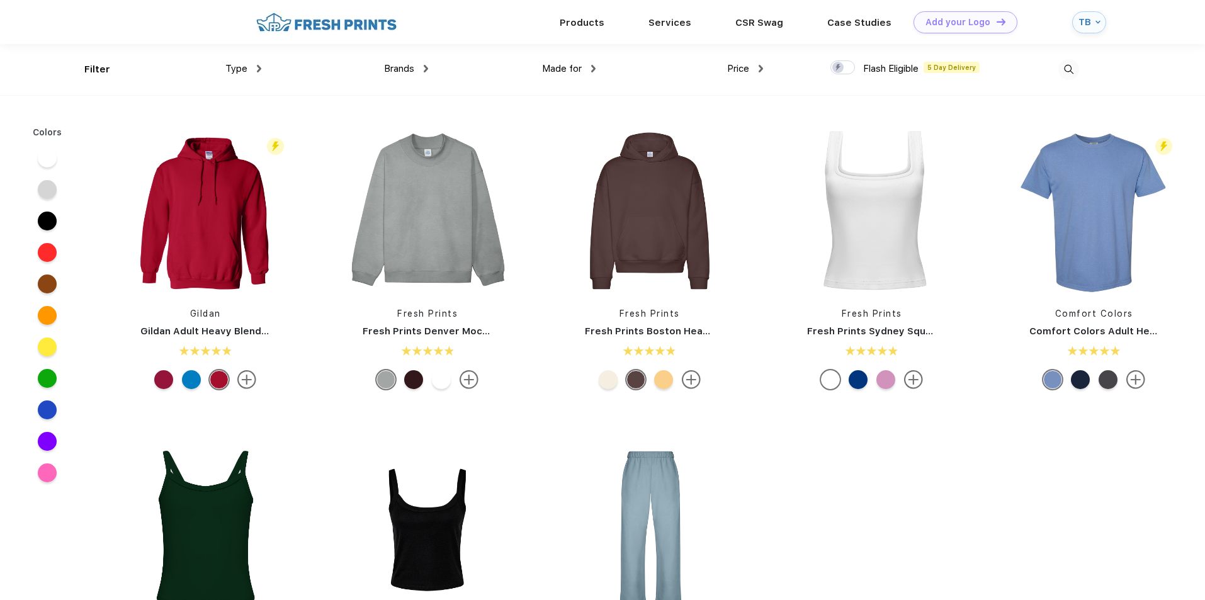
scroll to position [1, 0]
click at [961, 16] on div "Design Tool" at bounding box center [956, 21] width 53 height 11
